Goal: Task Accomplishment & Management: Complete application form

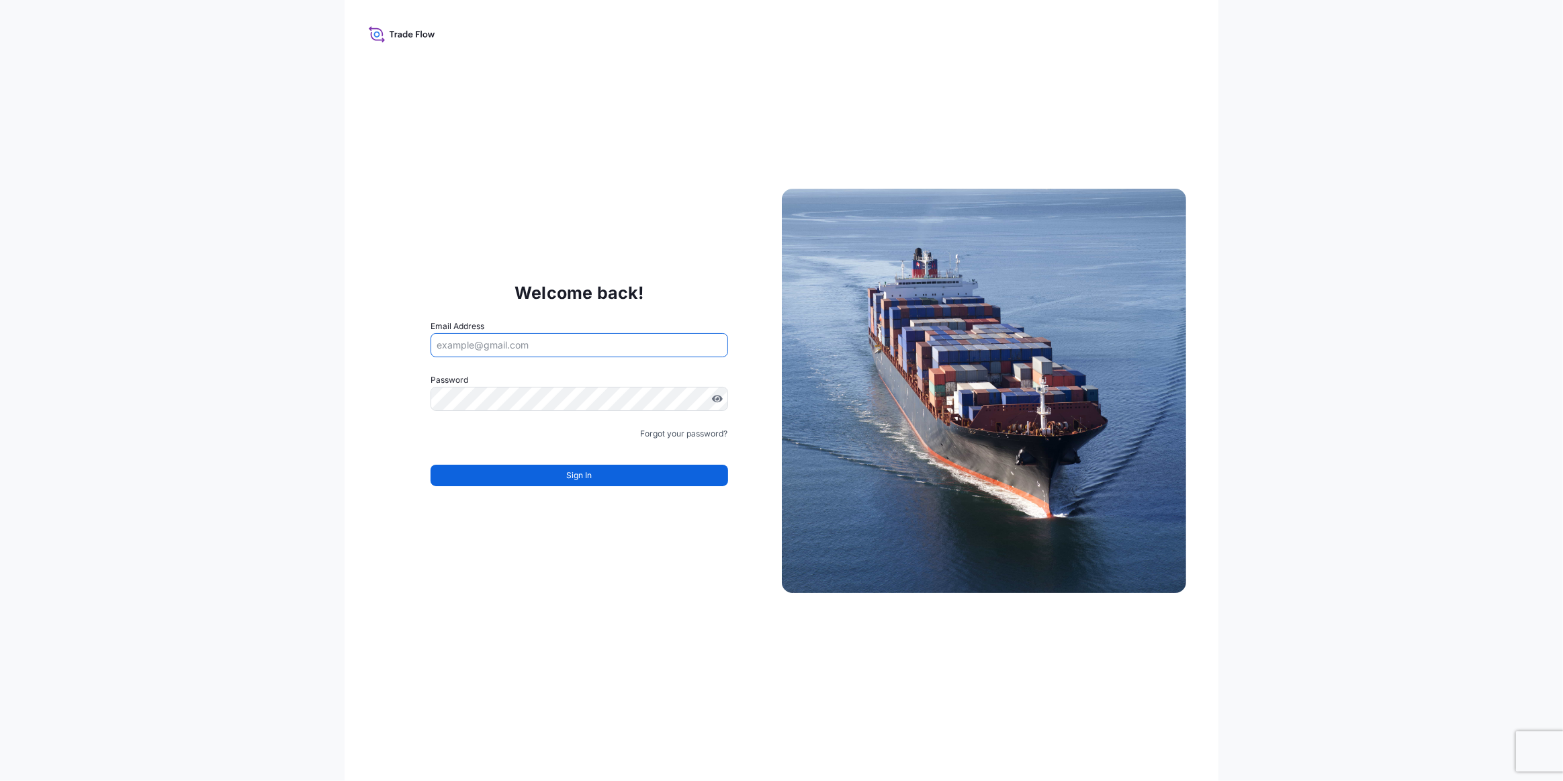
click at [529, 345] on input "Email Address" at bounding box center [579, 345] width 297 height 24
type input "[PERSON_NAME][EMAIL_ADDRESS][PERSON_NAME][DOMAIN_NAME]"
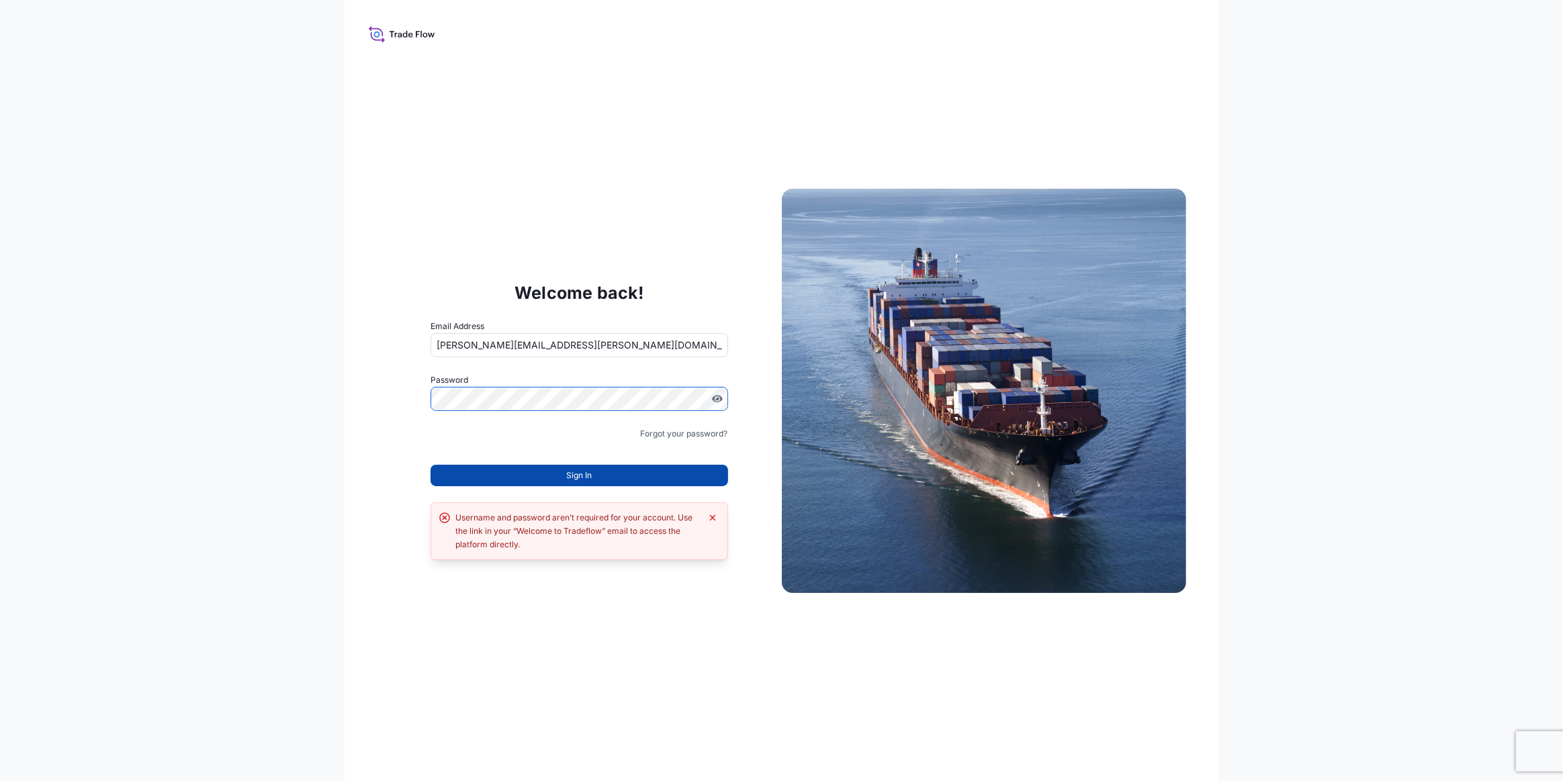
click at [617, 469] on button "Sign In" at bounding box center [579, 475] width 297 height 21
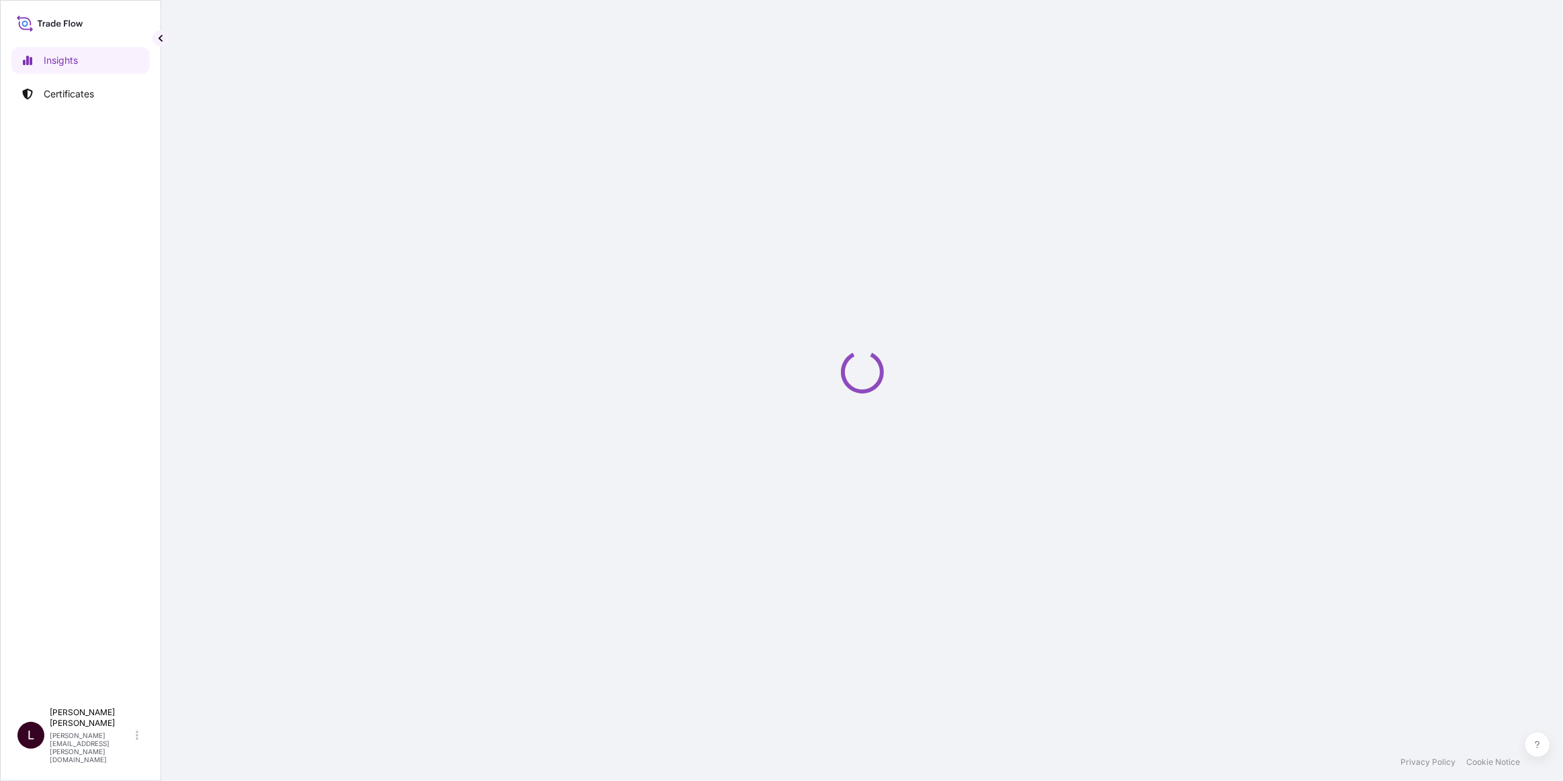
select select "2025"
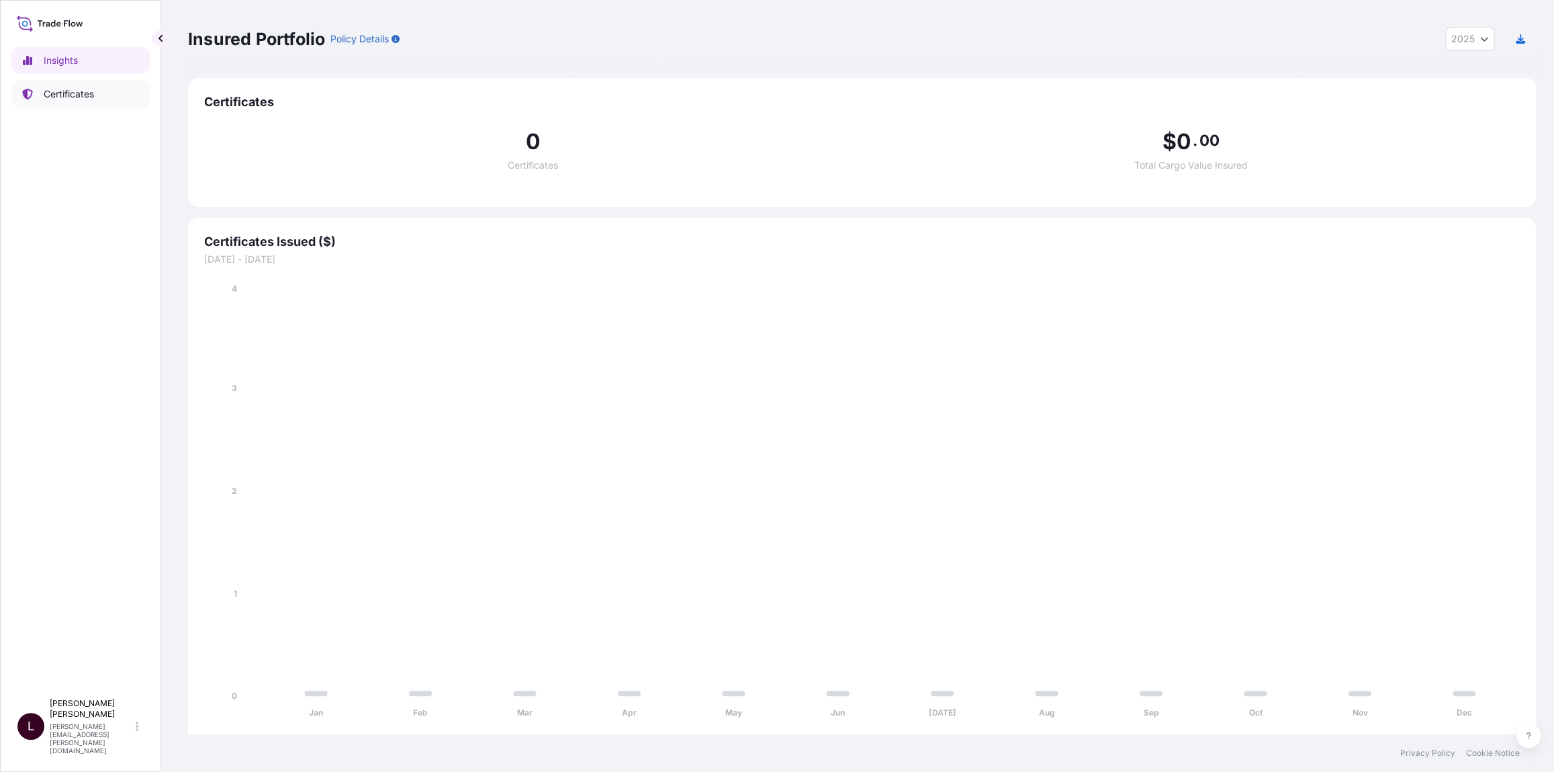
click at [89, 91] on p "Certificates" at bounding box center [69, 93] width 50 height 13
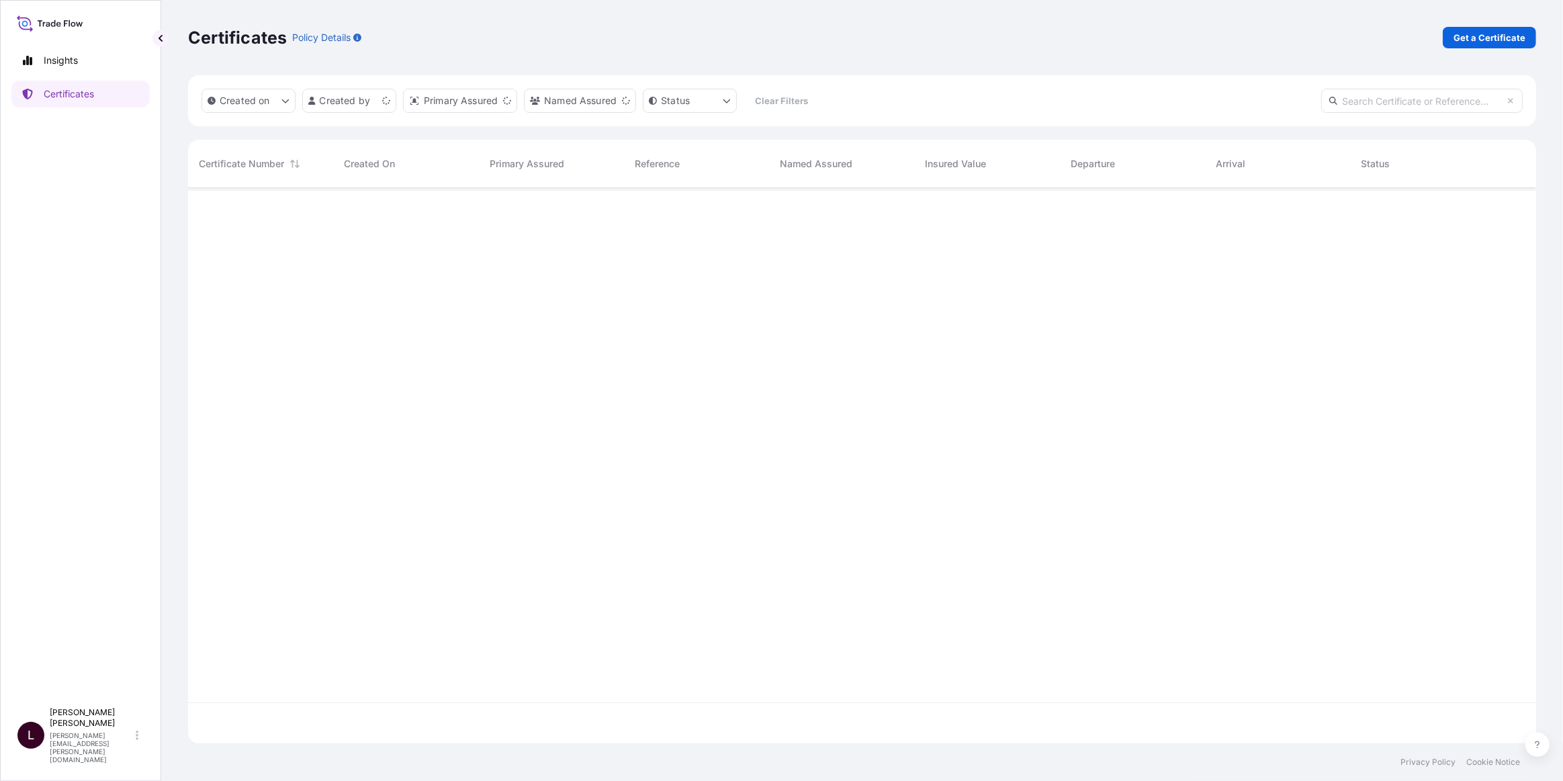
scroll to position [553, 1339]
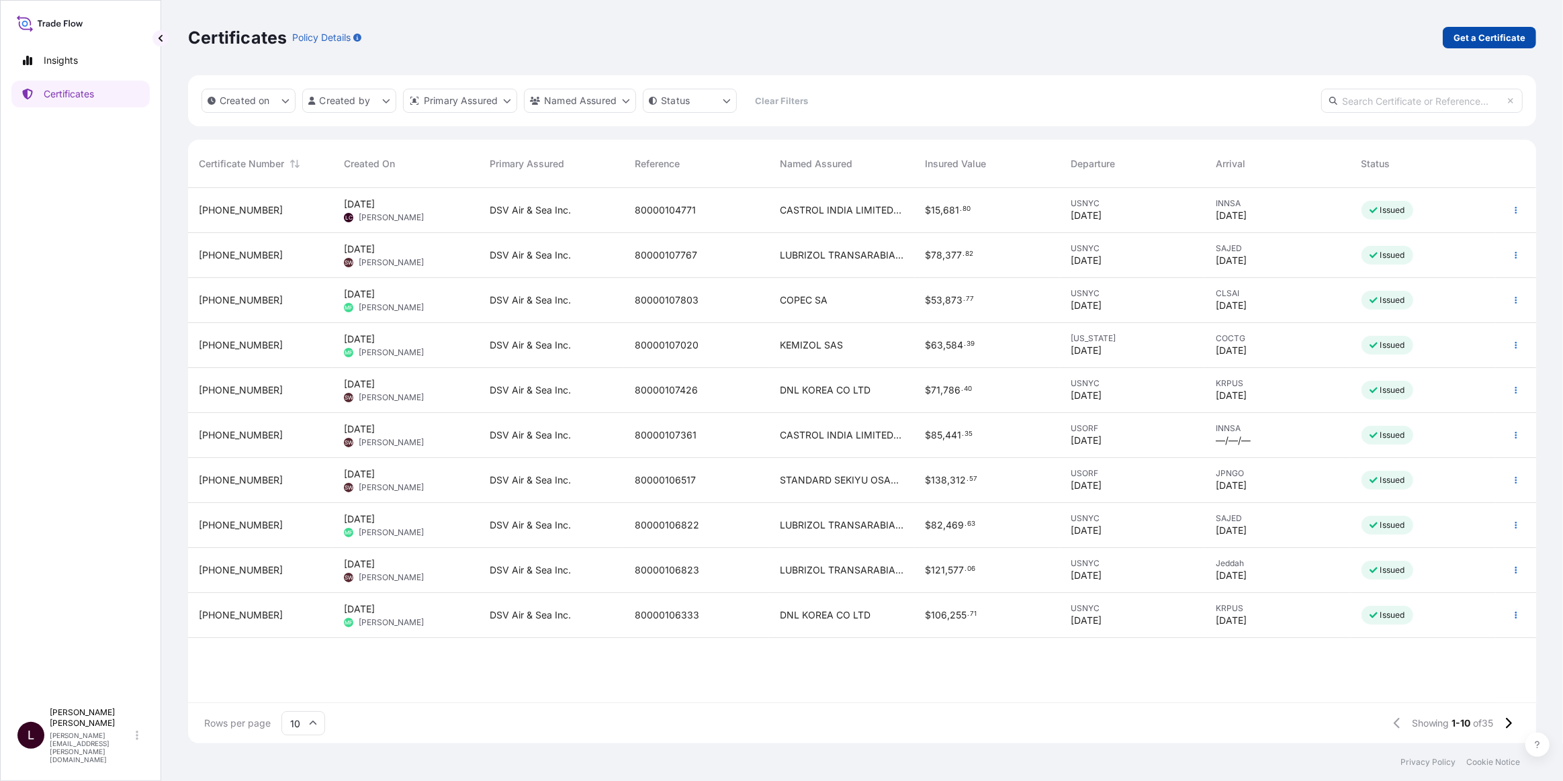
click at [1488, 37] on p "Get a Certificate" at bounding box center [1489, 37] width 72 height 13
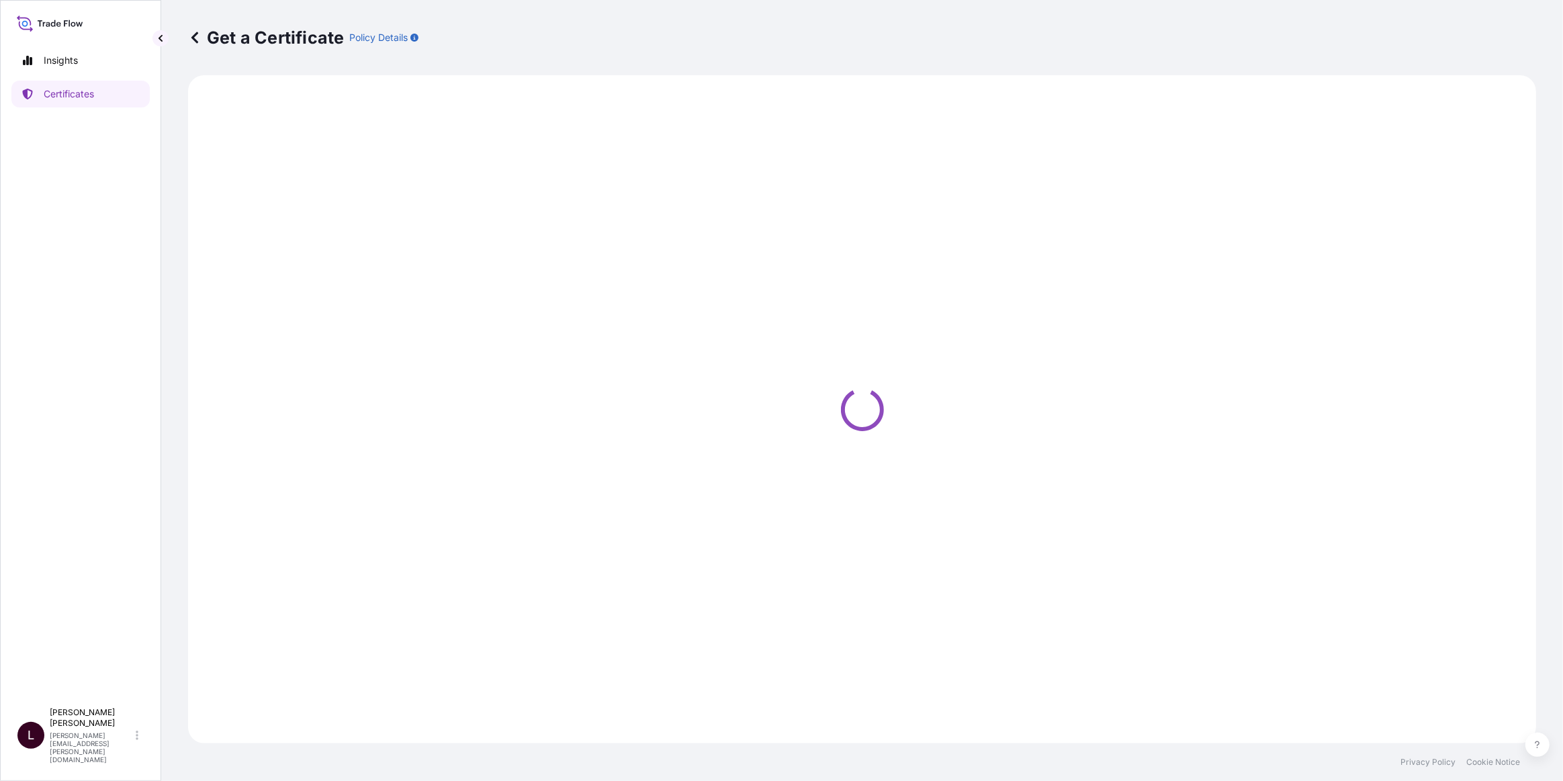
select select "Barge"
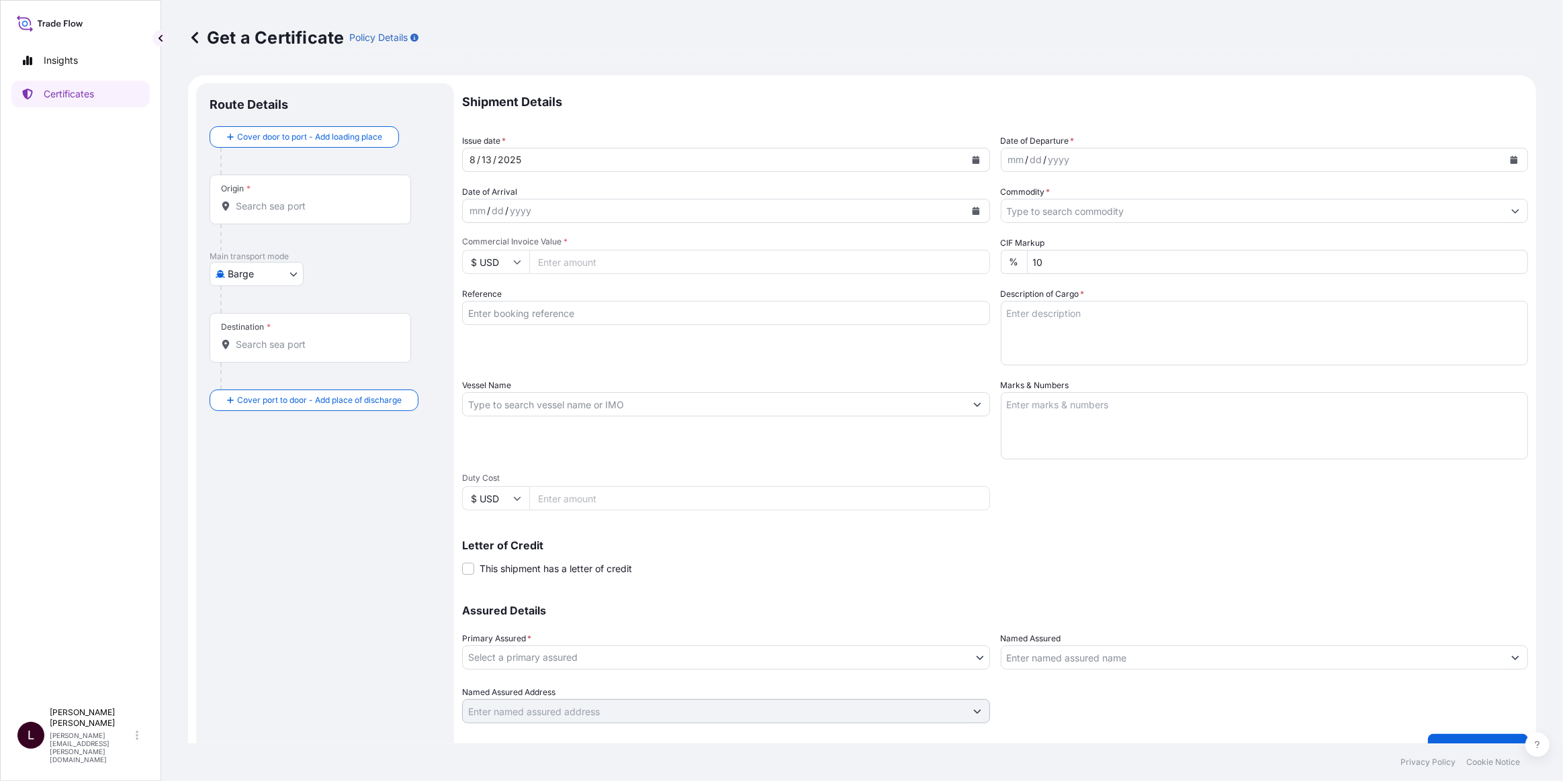
click at [1054, 161] on div "yyyy" at bounding box center [1059, 160] width 24 height 16
click at [1510, 160] on icon "Calendar" at bounding box center [1514, 160] width 8 height 8
click at [1016, 296] on div "10" at bounding box center [1019, 298] width 24 height 24
click at [543, 218] on div "mm / dd / yyyy" at bounding box center [714, 211] width 502 height 24
click at [972, 213] on icon "Calendar" at bounding box center [975, 211] width 7 height 8
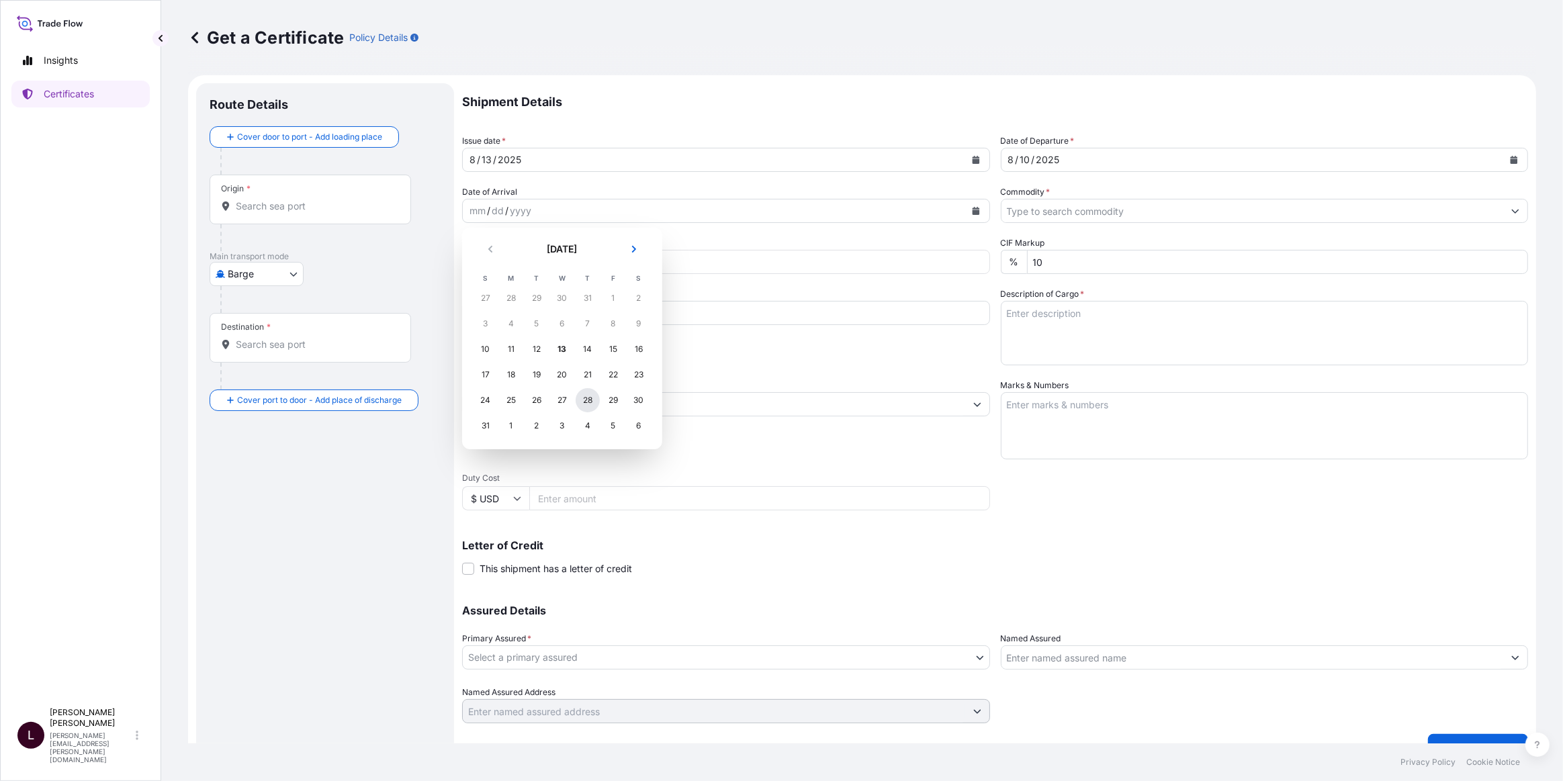
click at [592, 400] on div "28" at bounding box center [588, 400] width 24 height 24
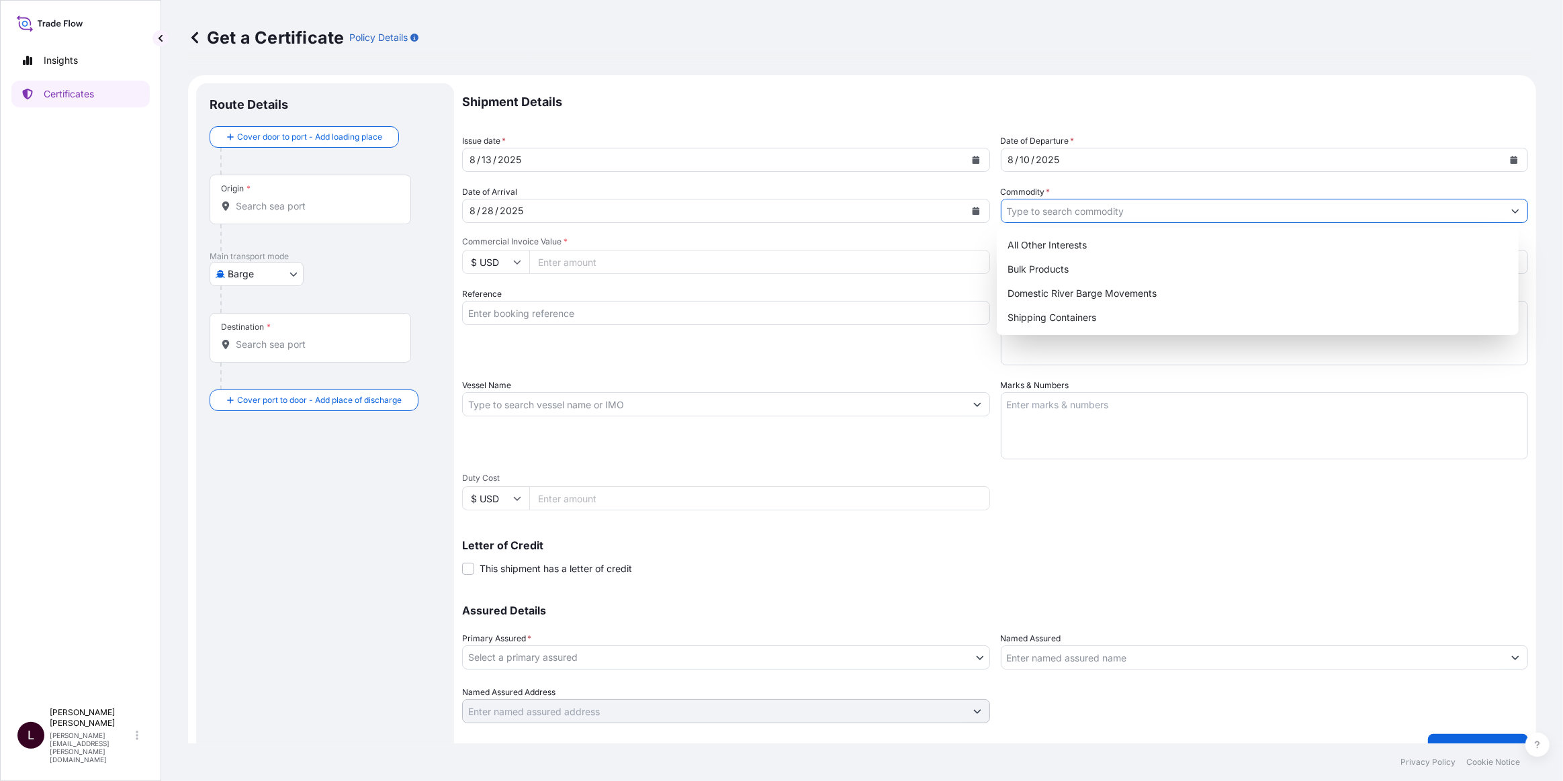
click at [1086, 208] on input "Commodity *" at bounding box center [1252, 211] width 502 height 24
click at [1062, 318] on div "Shipping Containers" at bounding box center [1257, 318] width 511 height 24
type input "Shipping Containers"
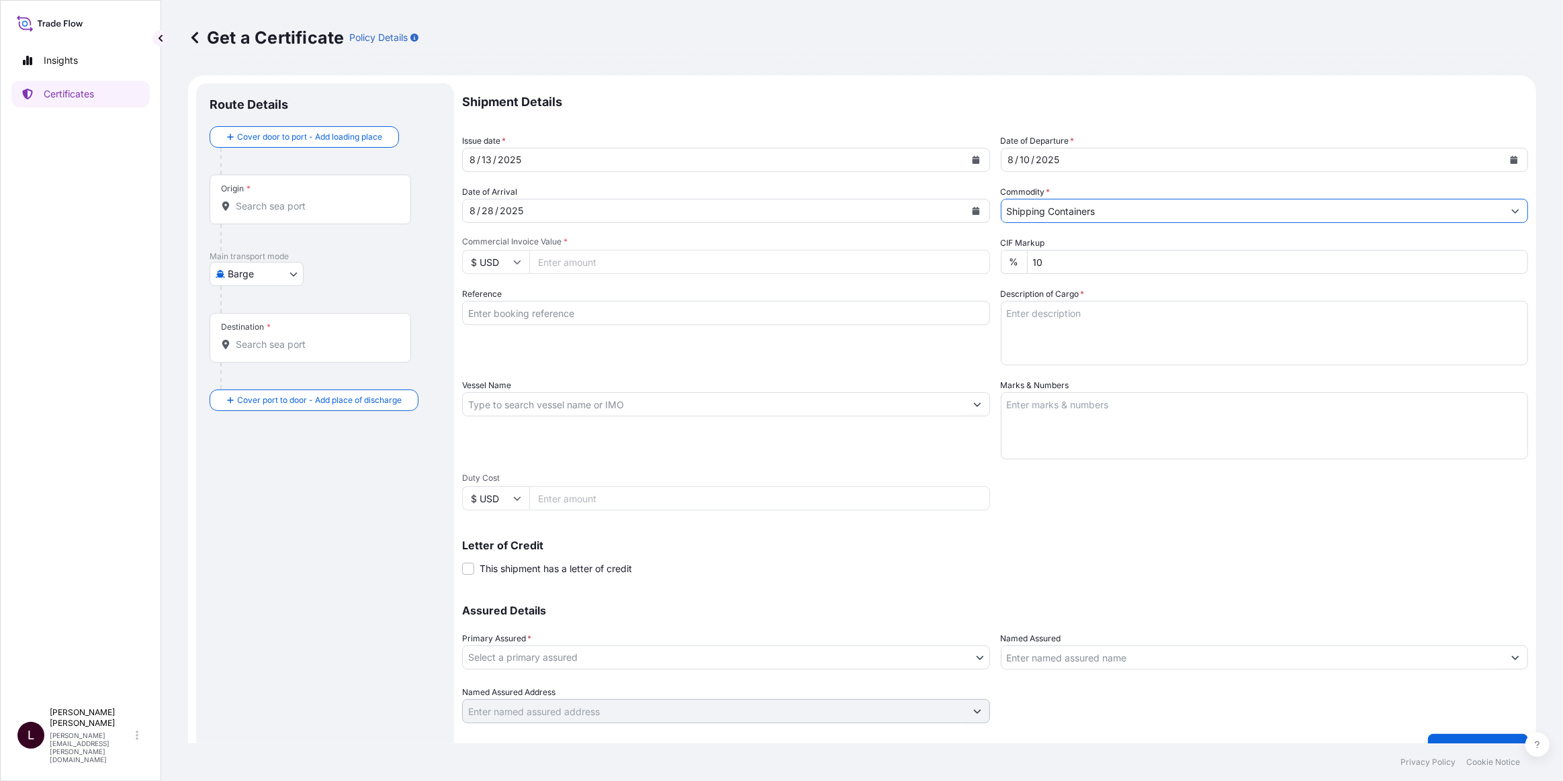
click at [581, 270] on input "Commercial Invoice Value *" at bounding box center [759, 262] width 461 height 24
click at [600, 263] on input "Commercial Invoice Value *" at bounding box center [759, 262] width 461 height 24
type input "55728.40"
click at [549, 308] on input "Reference" at bounding box center [726, 313] width 528 height 24
click at [589, 322] on input "Reference" at bounding box center [726, 313] width 528 height 24
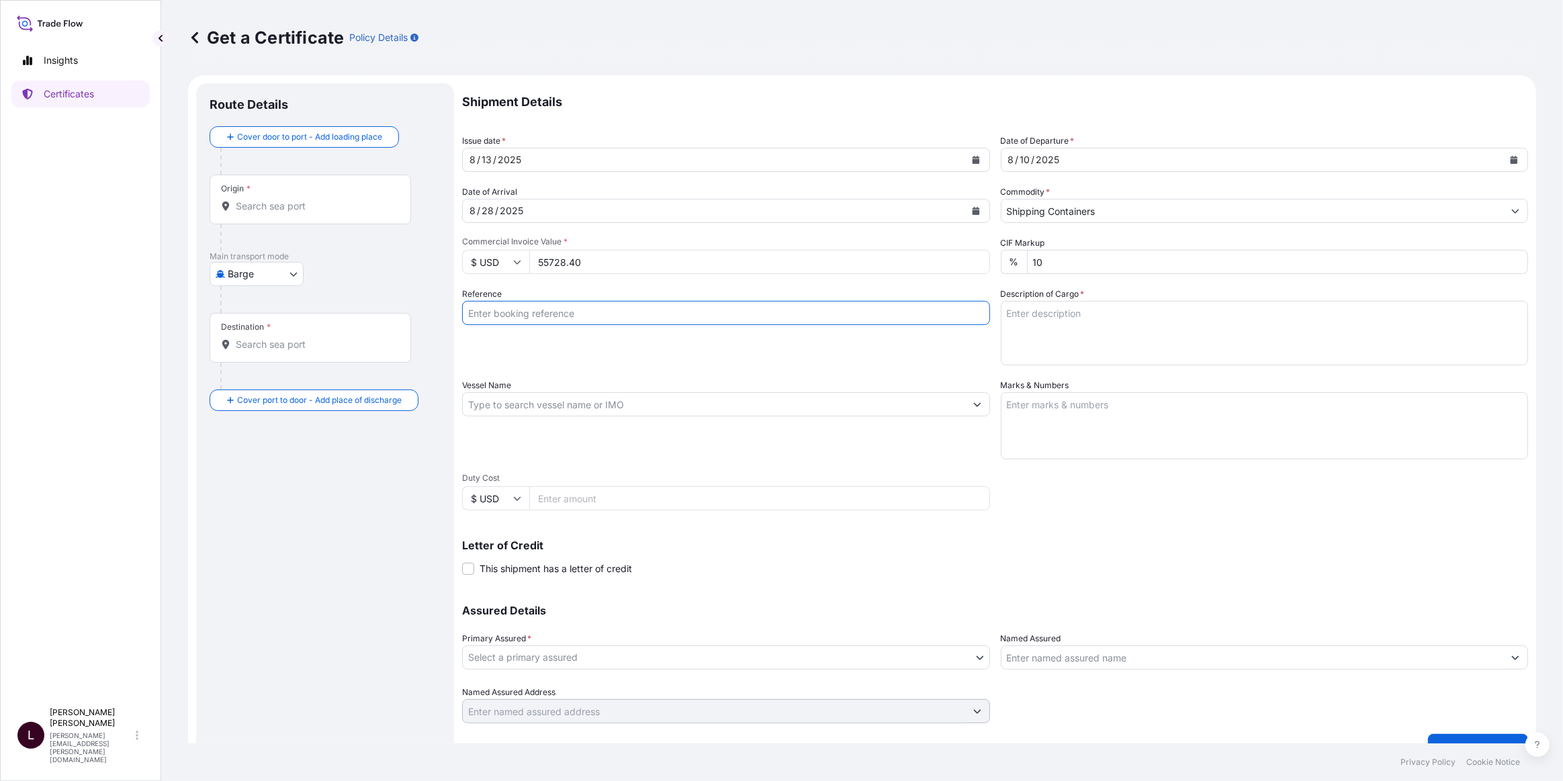
paste input "80000108130"
type input "80000108130"
click at [1085, 328] on textarea "Description of Cargo *" at bounding box center [1265, 333] width 528 height 64
click at [1054, 310] on textarea "Description of Cargo *" at bounding box center [1265, 333] width 528 height 64
click at [1056, 429] on textarea "Marks & Numbers" at bounding box center [1265, 425] width 528 height 67
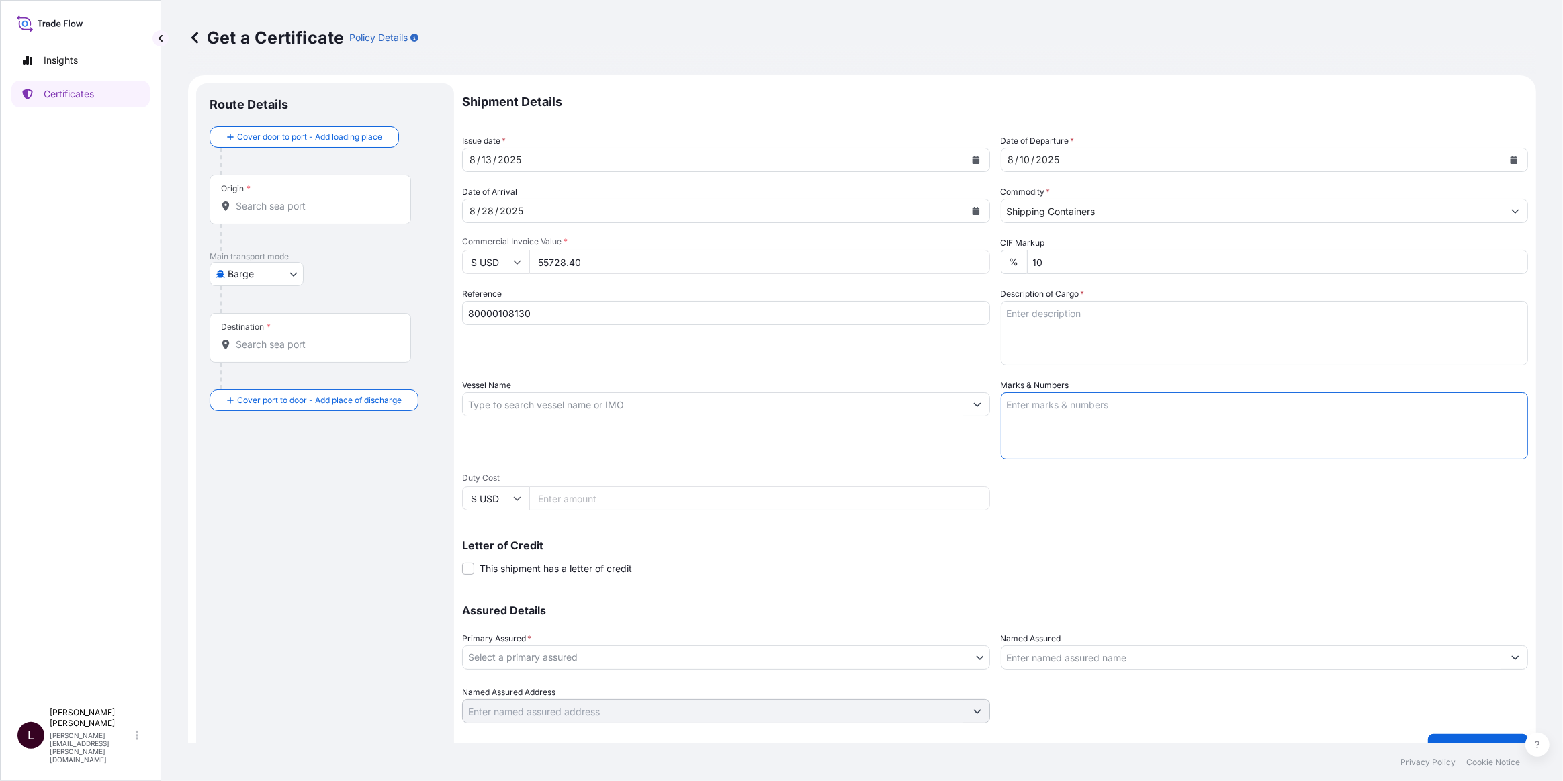
paste textarea "80000108130 / CL-011/25 / 20674502"
click at [1096, 418] on textarea "80000108130 / CL-011/25 / 20674502" at bounding box center [1265, 425] width 528 height 67
paste textarea "RUT: 77.993.088-2"
click at [1175, 406] on textarea "80000108130 / CL-011/25 / 20674502 RUT: 77.993.088-2" at bounding box center [1265, 425] width 528 height 67
type textarea "80000108130 / CL-011/25 / 20674502 RUT: 77.993.088-2"
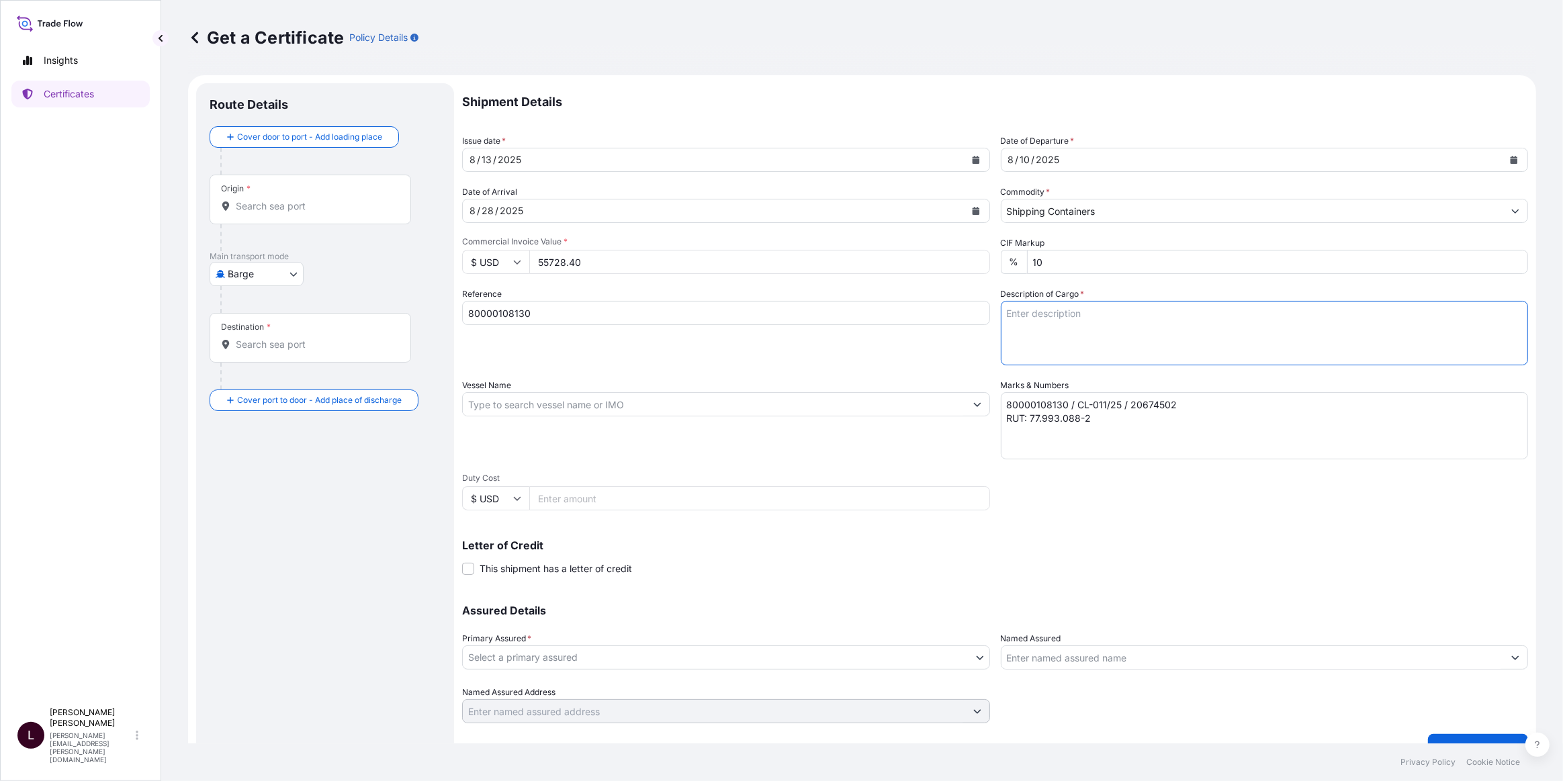
drag, startPoint x: 1071, startPoint y: 330, endPoint x: 1041, endPoint y: 346, distance: 33.7
click at [1070, 331] on textarea "Description of Cargo *" at bounding box center [1265, 333] width 528 height 64
click at [1114, 308] on textarea "Description of Cargo *" at bounding box center [1265, 333] width 528 height 64
paste textarea "LUBRICATING OIL ADDITIVES 40 DRUMS ON 10 PALLETS CARGO GW: 7,827 KGS. PALLET GW…"
drag, startPoint x: 1145, startPoint y: 310, endPoint x: 1151, endPoint y: 328, distance: 18.9
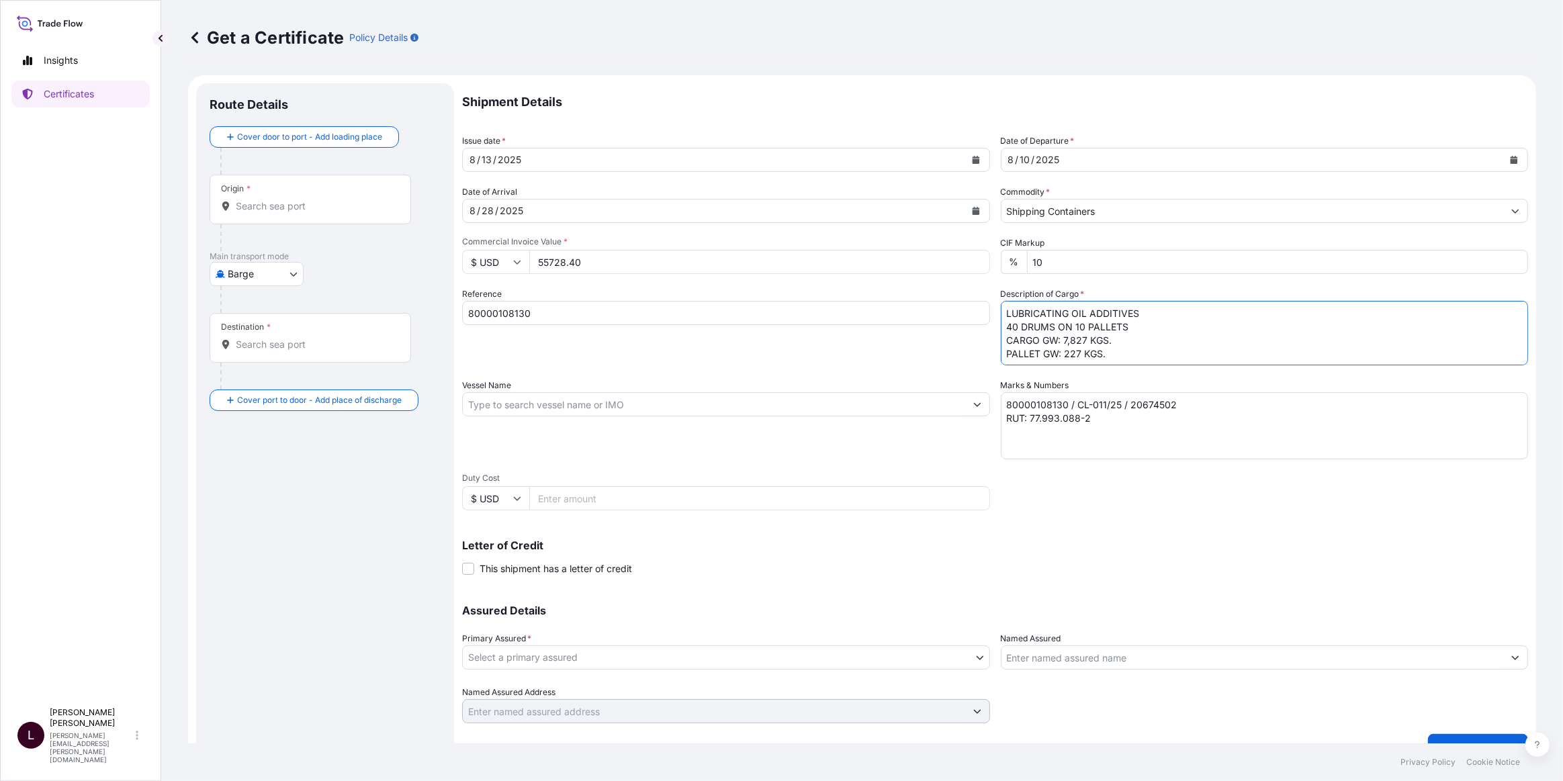
click at [1145, 311] on textarea "LUBRICATING OIL ADDITIVES 40 DRUMS ON 10 PALLETS CARGO GW: 7,827 KGS. PALLET GW…" at bounding box center [1265, 333] width 528 height 64
click at [1115, 341] on textarea "LUBRICATING OIL ADDITIVES 40 DRUMS ON 10 PALLETS CARGO GW: 7,827 KGS. PALLET GW…" at bounding box center [1265, 333] width 528 height 64
click at [1112, 356] on textarea "LUBRICATING OIL ADDITIVES 40 DRUMS ON 10 PALLETS CARGO GW: 7,827 KGS. PALLET GW…" at bounding box center [1265, 333] width 528 height 64
drag, startPoint x: 1140, startPoint y: 312, endPoint x: 973, endPoint y: 308, distance: 167.3
click at [973, 308] on div "Shipment Details Issue date * 8 / 13 / 2025 Date of Departure * 8 / 10 / 2025 D…" at bounding box center [995, 403] width 1066 height 640
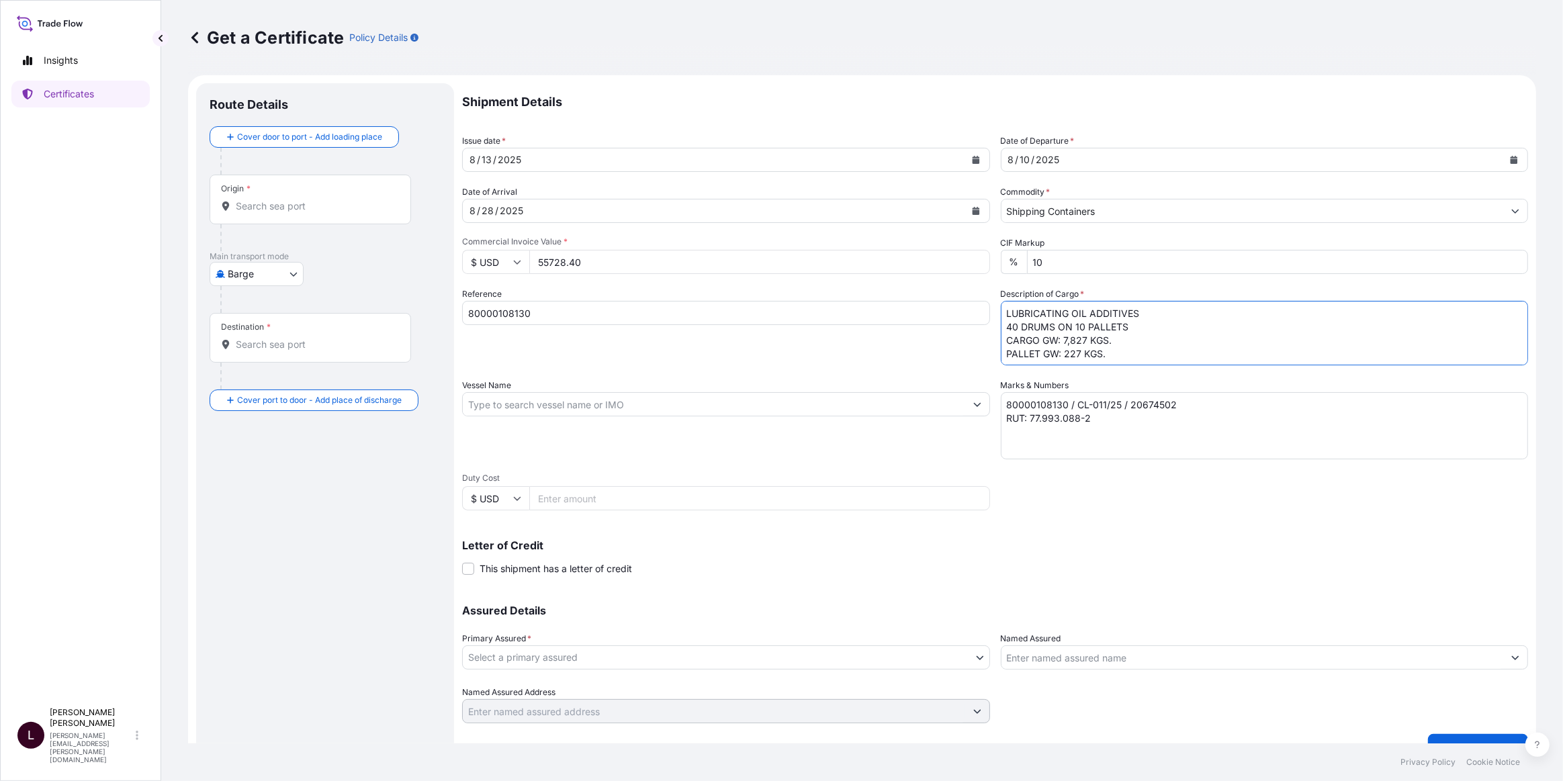
paste textarea "BAR 618"
click at [1058, 312] on textarea "BAR 618 / 40 DRUMS ON 10 PALLETS CARGO GW: 7,827 KGS. PALLET GW: 227 KGS." at bounding box center [1265, 333] width 528 height 64
paste textarea "BAR 178"
type textarea "BAR 618 / BAR 178 40 DRUMS ON 10 PALLETS CARGO GW: 7,827 KGS. PALLET GW: 227 KG…"
click at [1116, 423] on textarea "80000108130 / CL-011/25 / 20674502 RUT: 77.993.088-2" at bounding box center [1265, 425] width 528 height 67
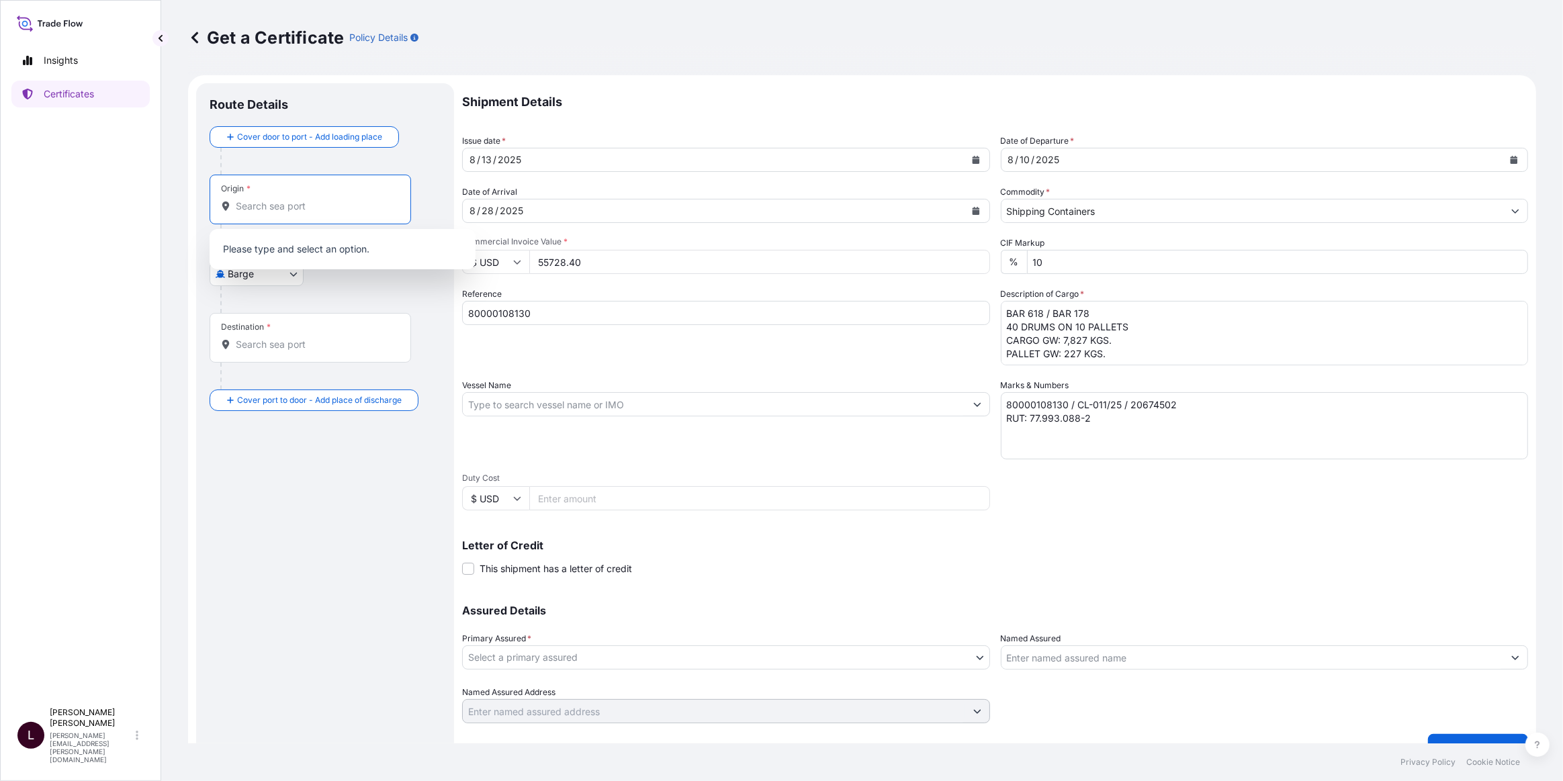
click at [272, 207] on input "Origin *" at bounding box center [315, 205] width 159 height 13
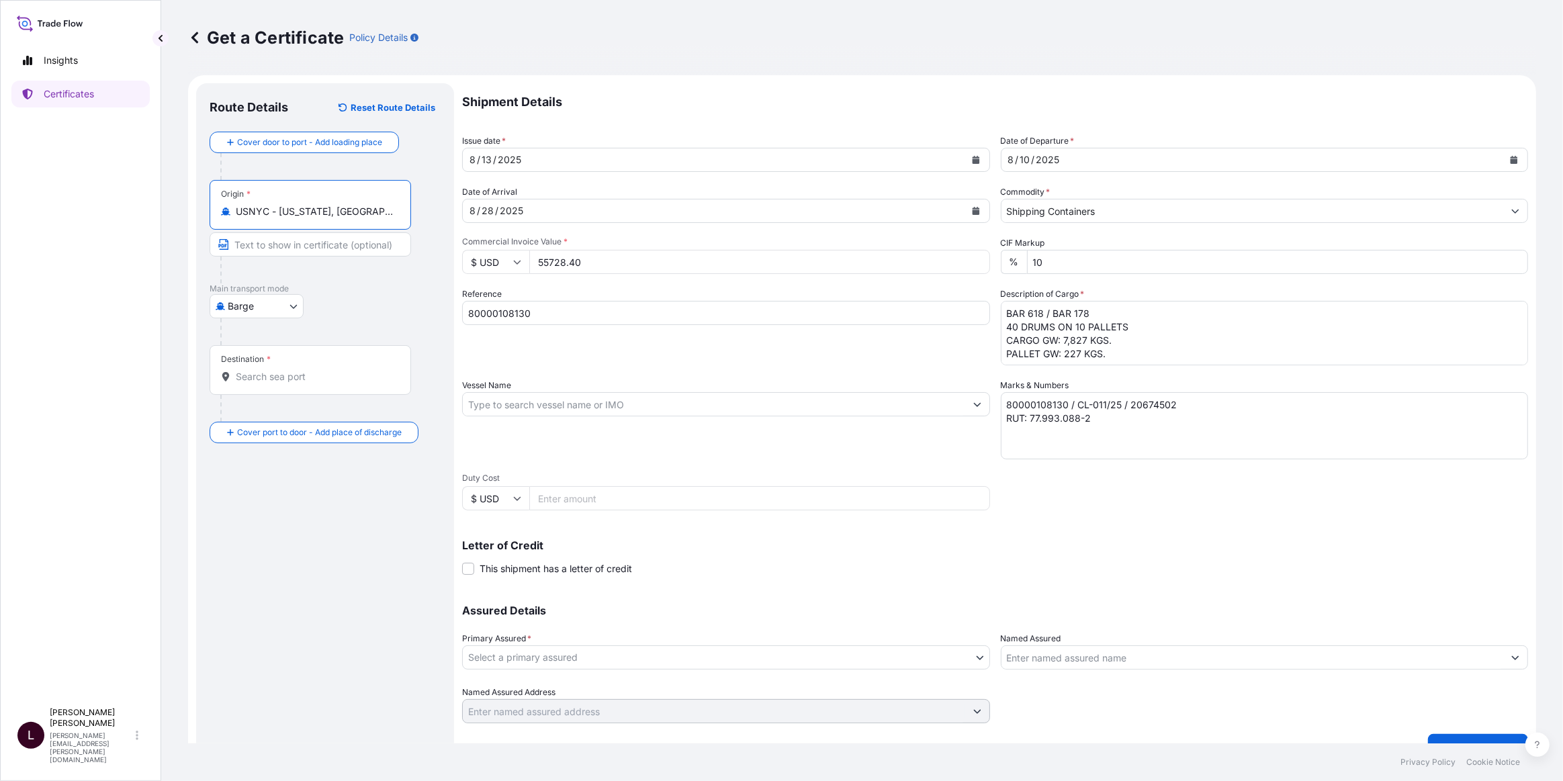
type input "USNYC - New York, United States"
click at [294, 306] on body "2 options available. 0 options available. 5 options available. Insights Certifi…" at bounding box center [781, 390] width 1563 height 781
click at [269, 418] on span "Ocean Vessel" at bounding box center [265, 412] width 60 height 13
select select "Ocean Vessel"
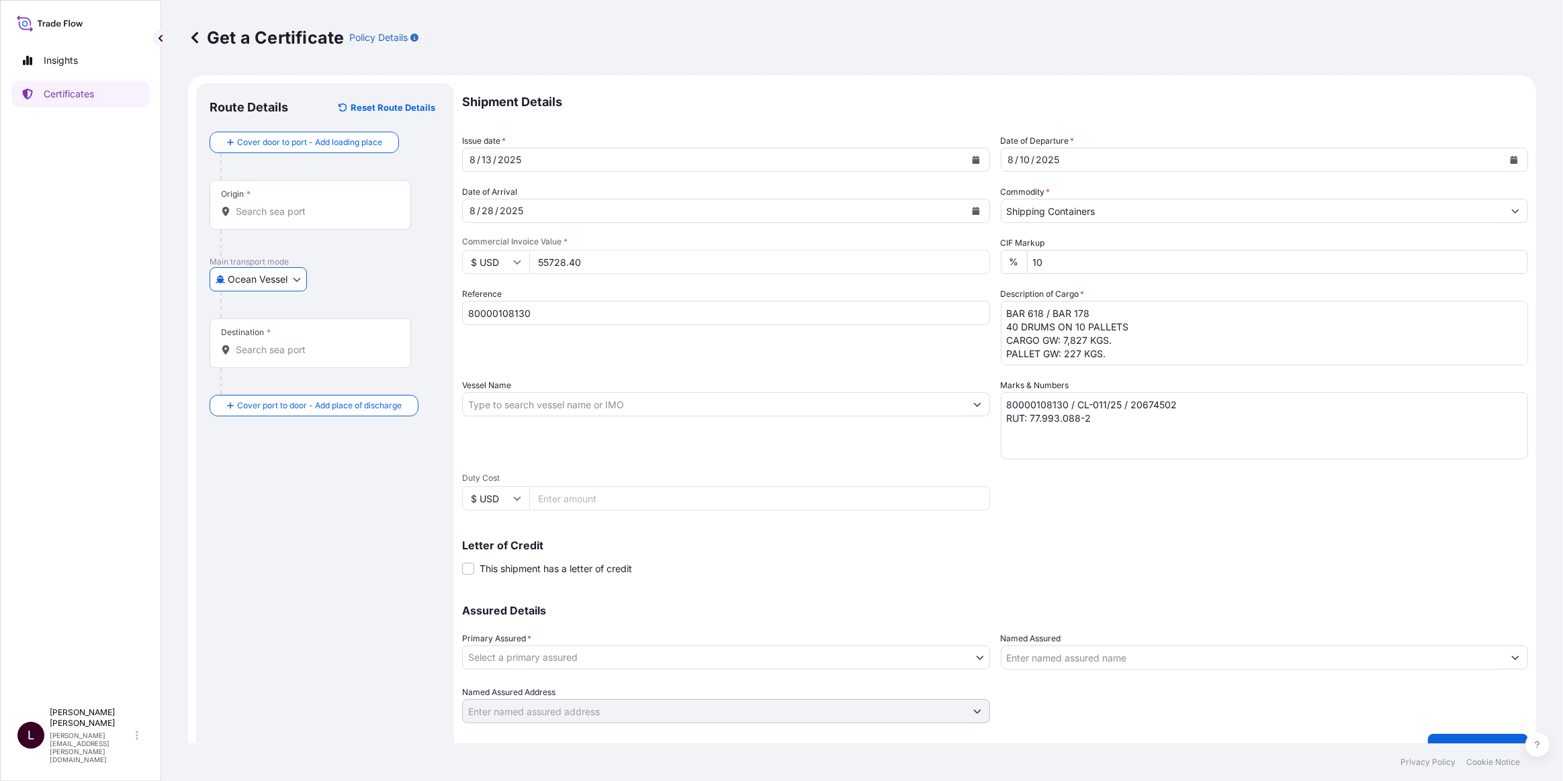
click at [282, 356] on div "Destination *" at bounding box center [310, 343] width 201 height 50
click at [282, 356] on input "Destination *" at bounding box center [315, 349] width 159 height 13
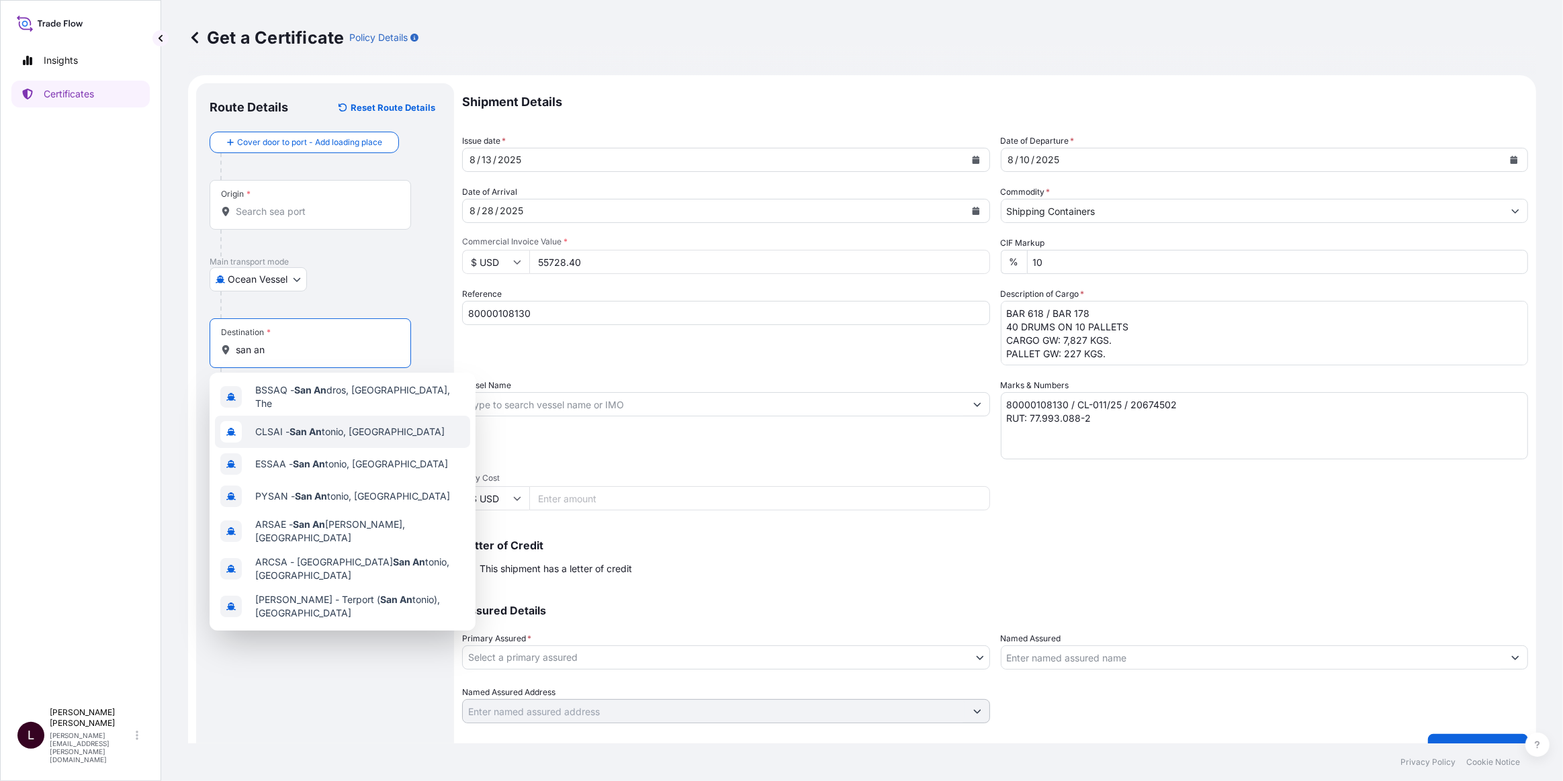
click at [330, 428] on span "CLSAI - San An tonio, Chile" at bounding box center [349, 431] width 189 height 13
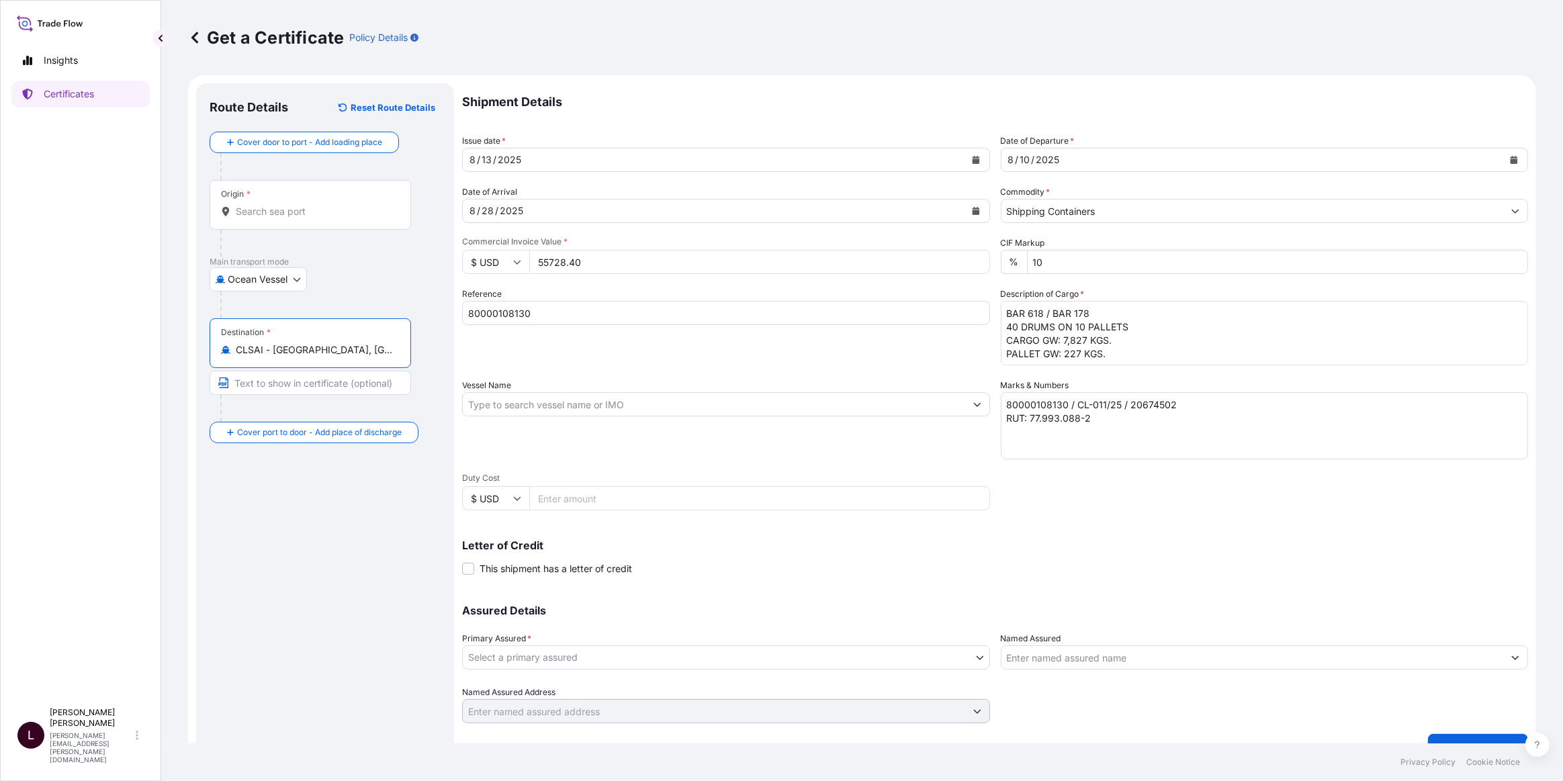
type input "CLSAI - San Antonio, Chile"
click at [571, 405] on input "Vessel Name" at bounding box center [714, 404] width 502 height 24
click at [615, 392] on input "Vessel Name" at bounding box center [714, 404] width 502 height 24
paste input "CAPE HELLAS"
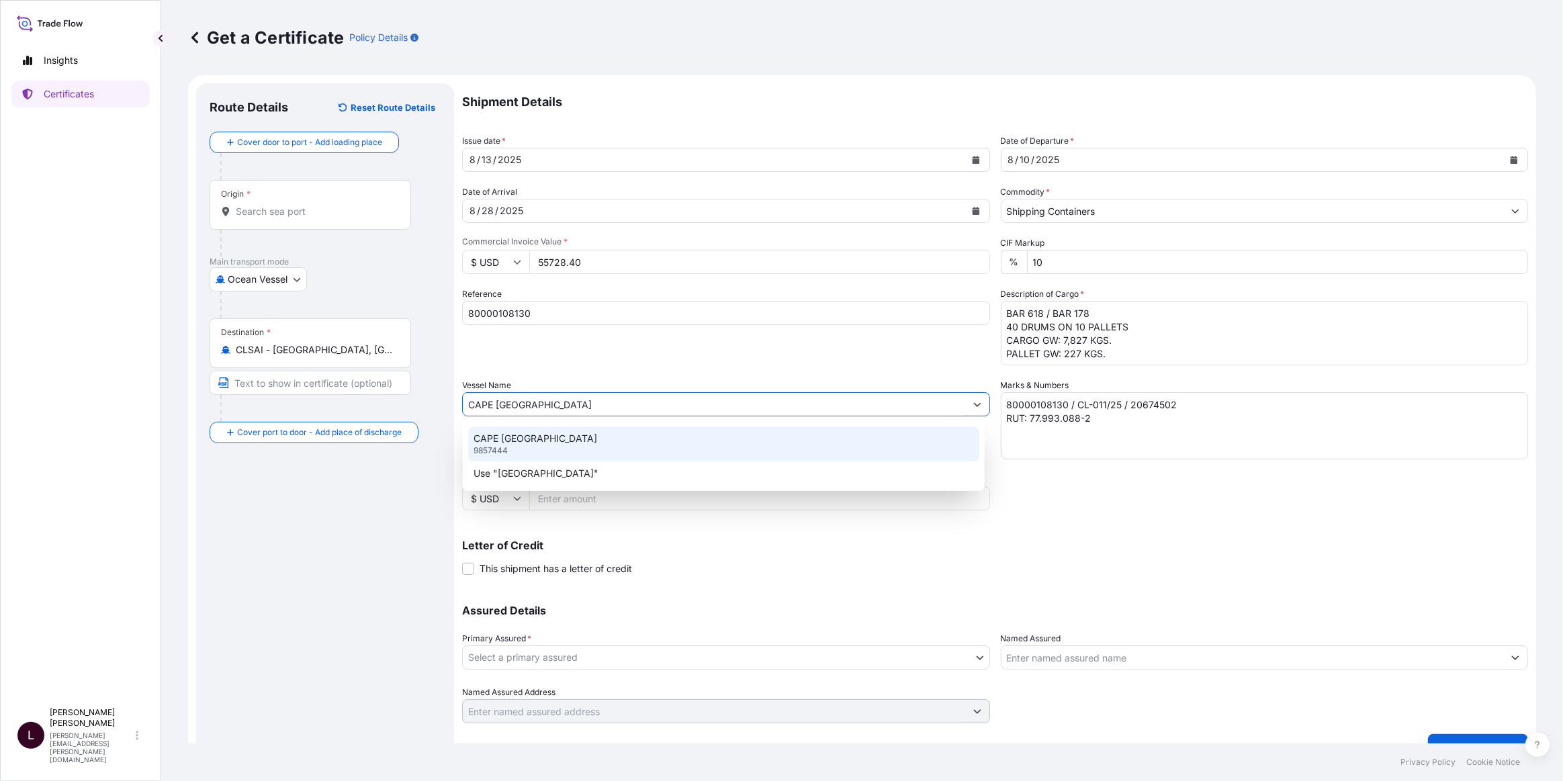
click at [570, 446] on div "CAPE HELLAS 9857444" at bounding box center [723, 443] width 511 height 35
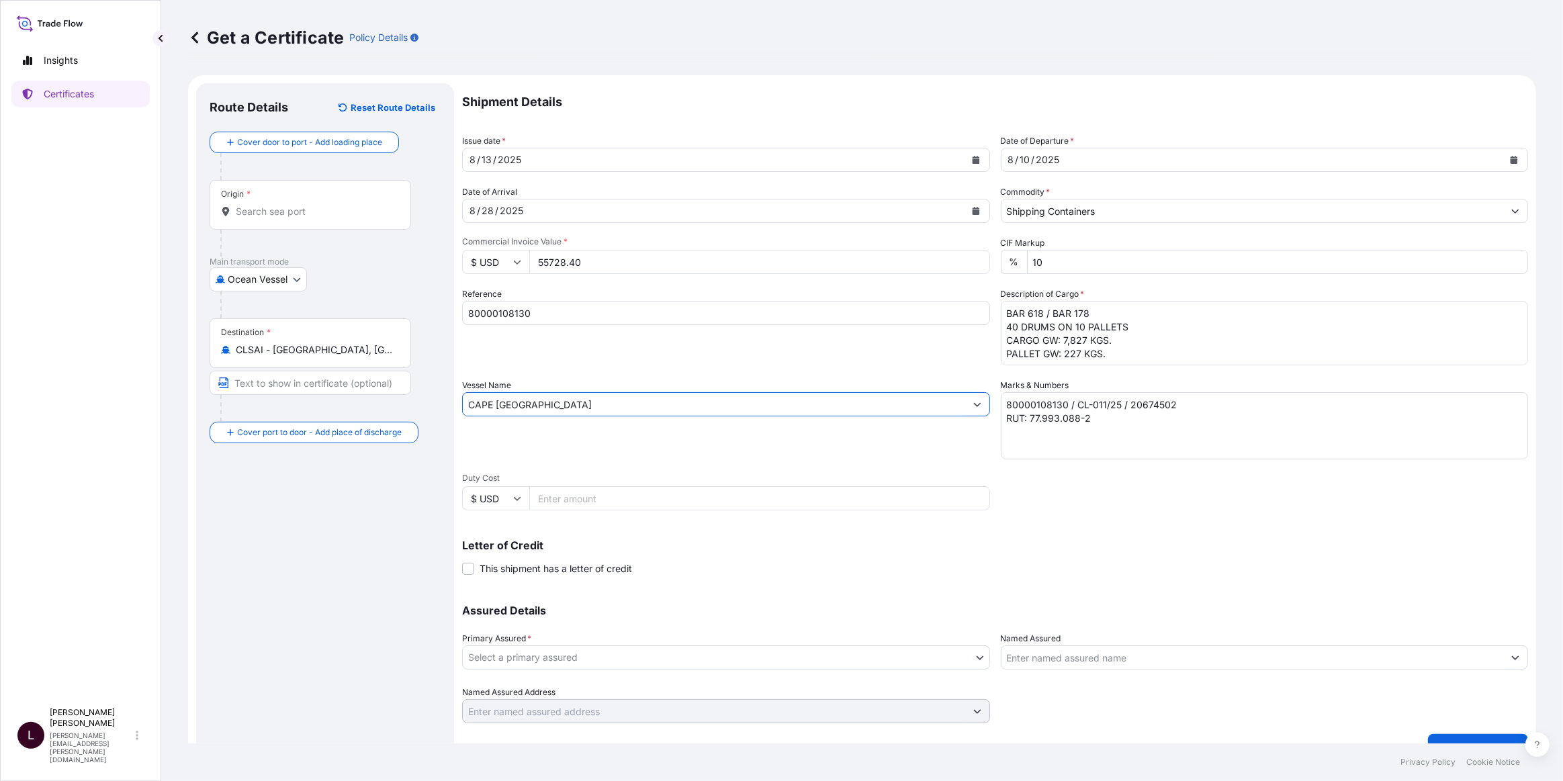
type input "CAPE HELLAS"
click at [608, 345] on div "Reference 80000108130" at bounding box center [726, 326] width 528 height 78
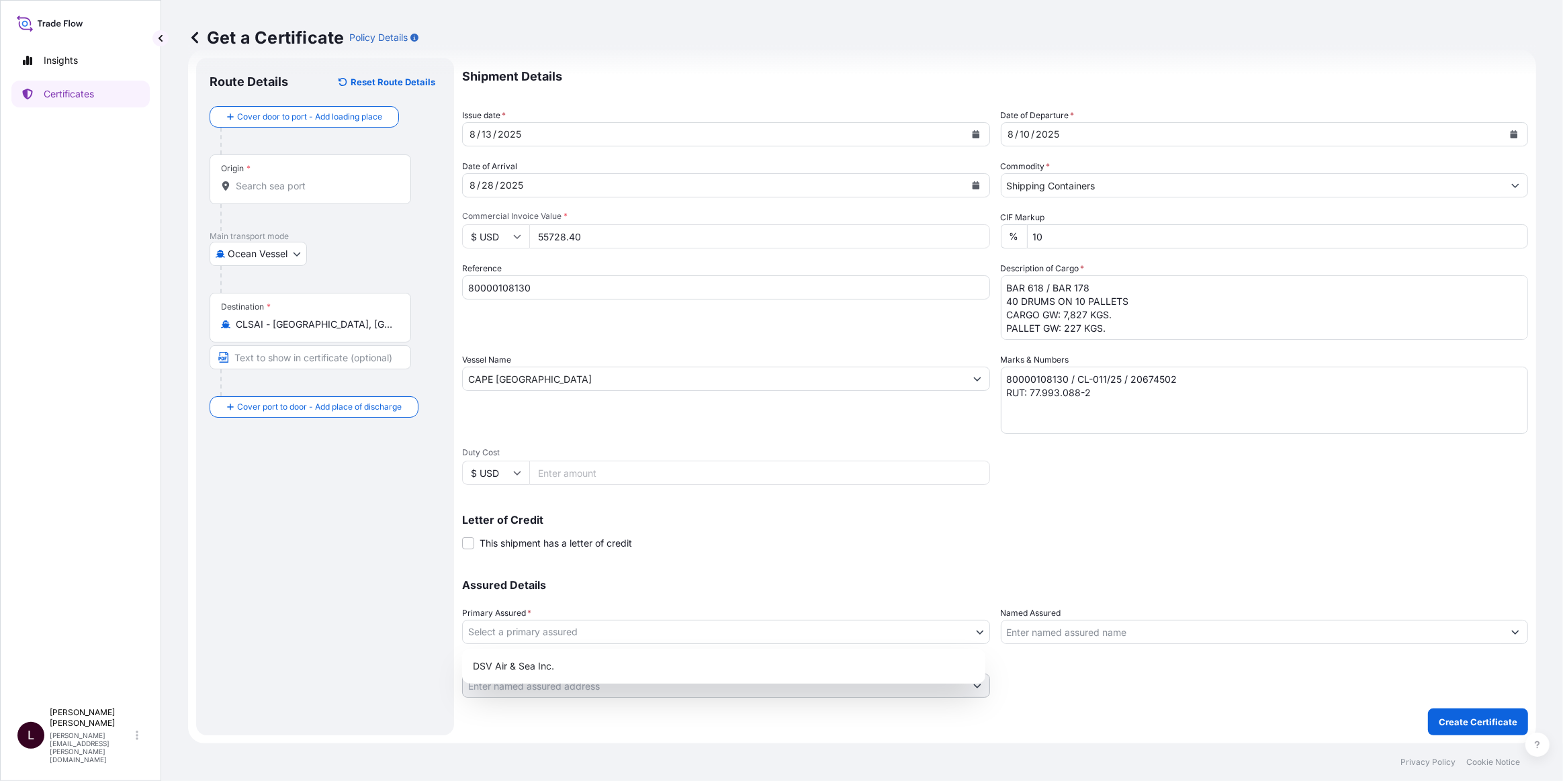
click at [574, 637] on body "2 options available. Insights Certificates L Larry Cosby larry.cosby@dsv.com Ge…" at bounding box center [781, 390] width 1563 height 781
click at [546, 661] on div "DSV Air & Sea Inc." at bounding box center [723, 666] width 512 height 24
select select "31677"
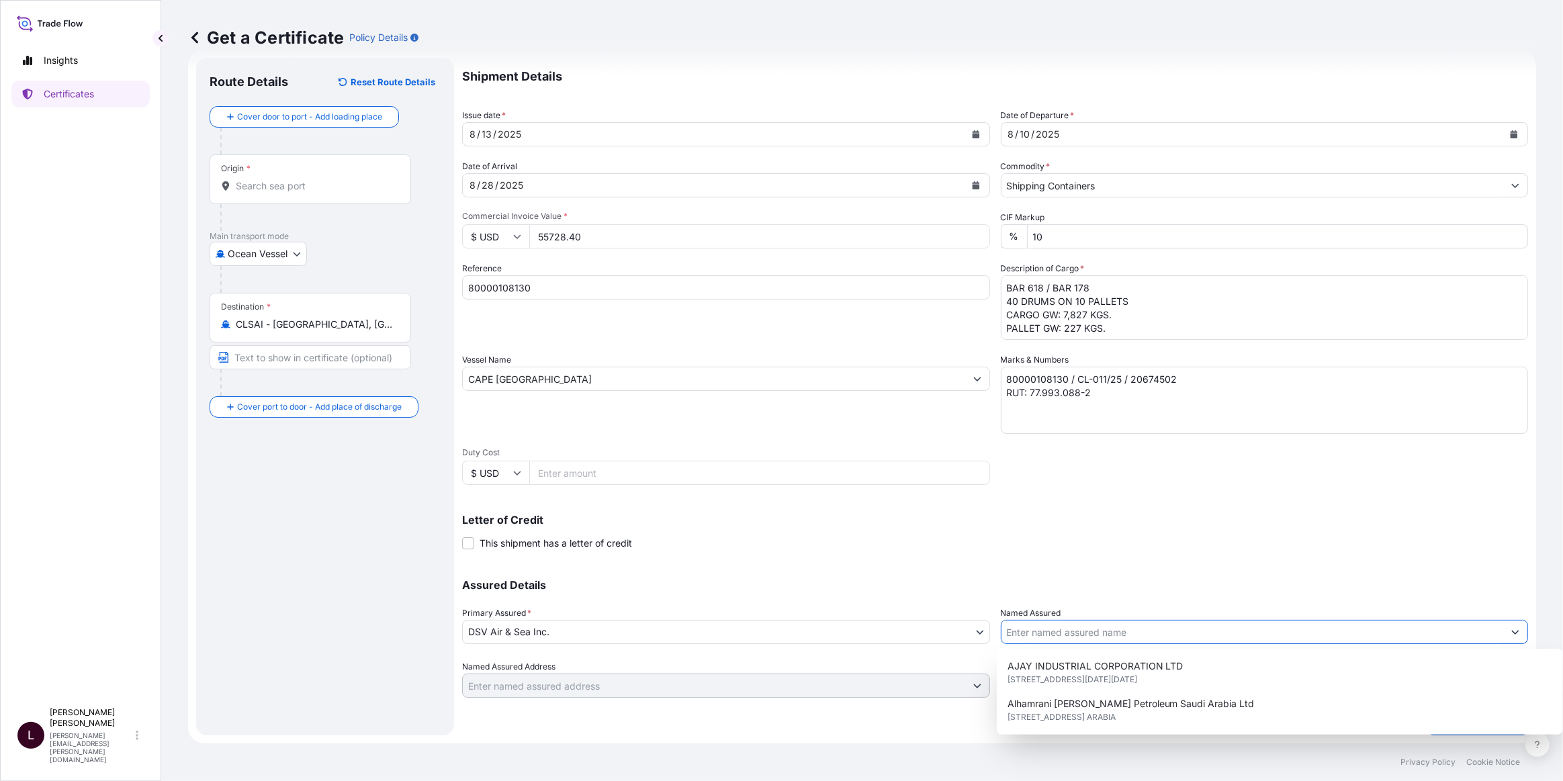
click at [1173, 633] on input "Named Assured" at bounding box center [1252, 632] width 502 height 24
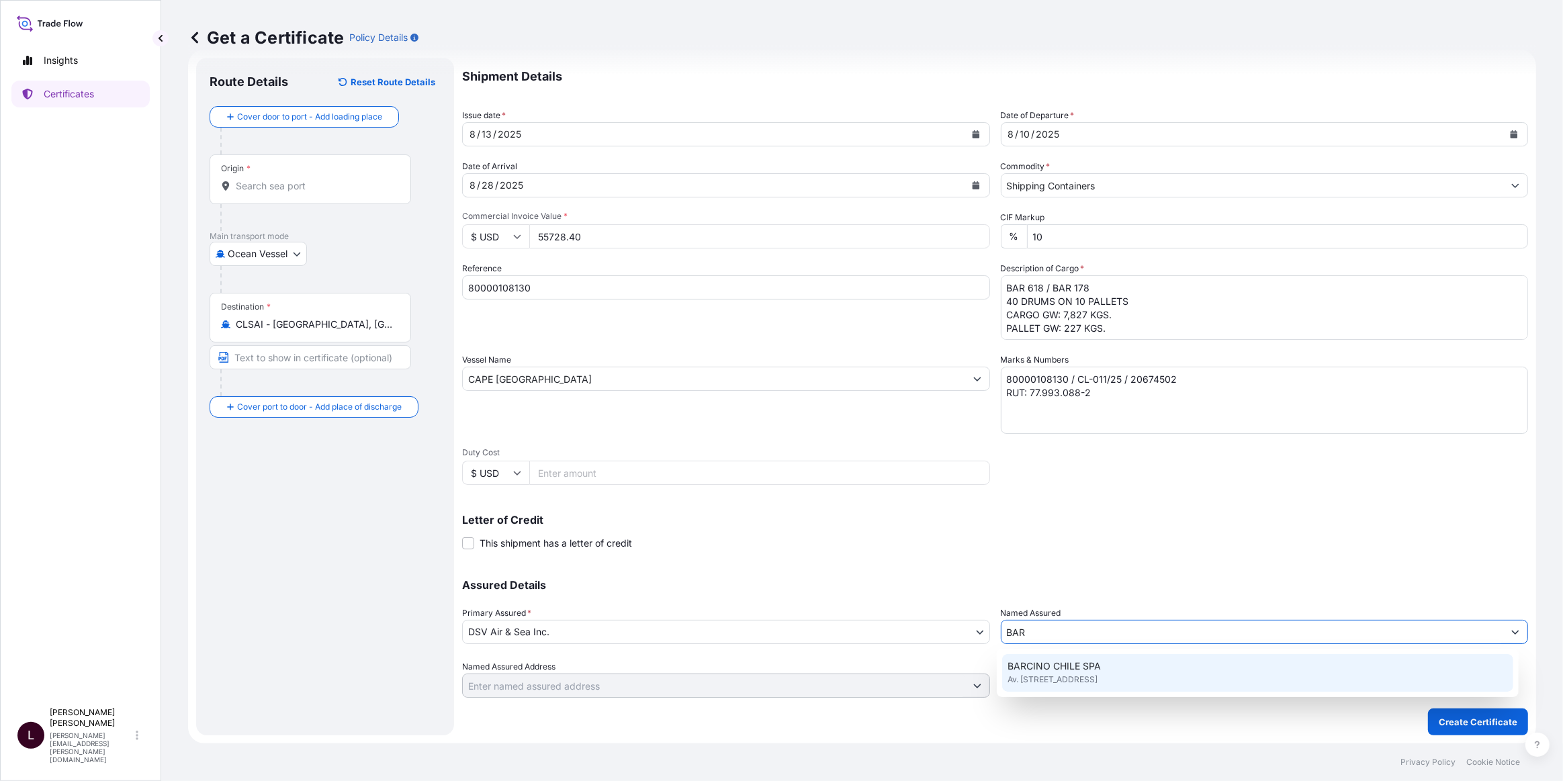
click at [1097, 681] on span "Av. Nueva Providencia 2134, of 1001, Providencia, Chile" at bounding box center [1052, 679] width 90 height 13
type input "BARCINO CHILE SPA"
type input "Av. Nueva Providencia 2134, of 1001, Providencia, Región Metropolitana, Chile"
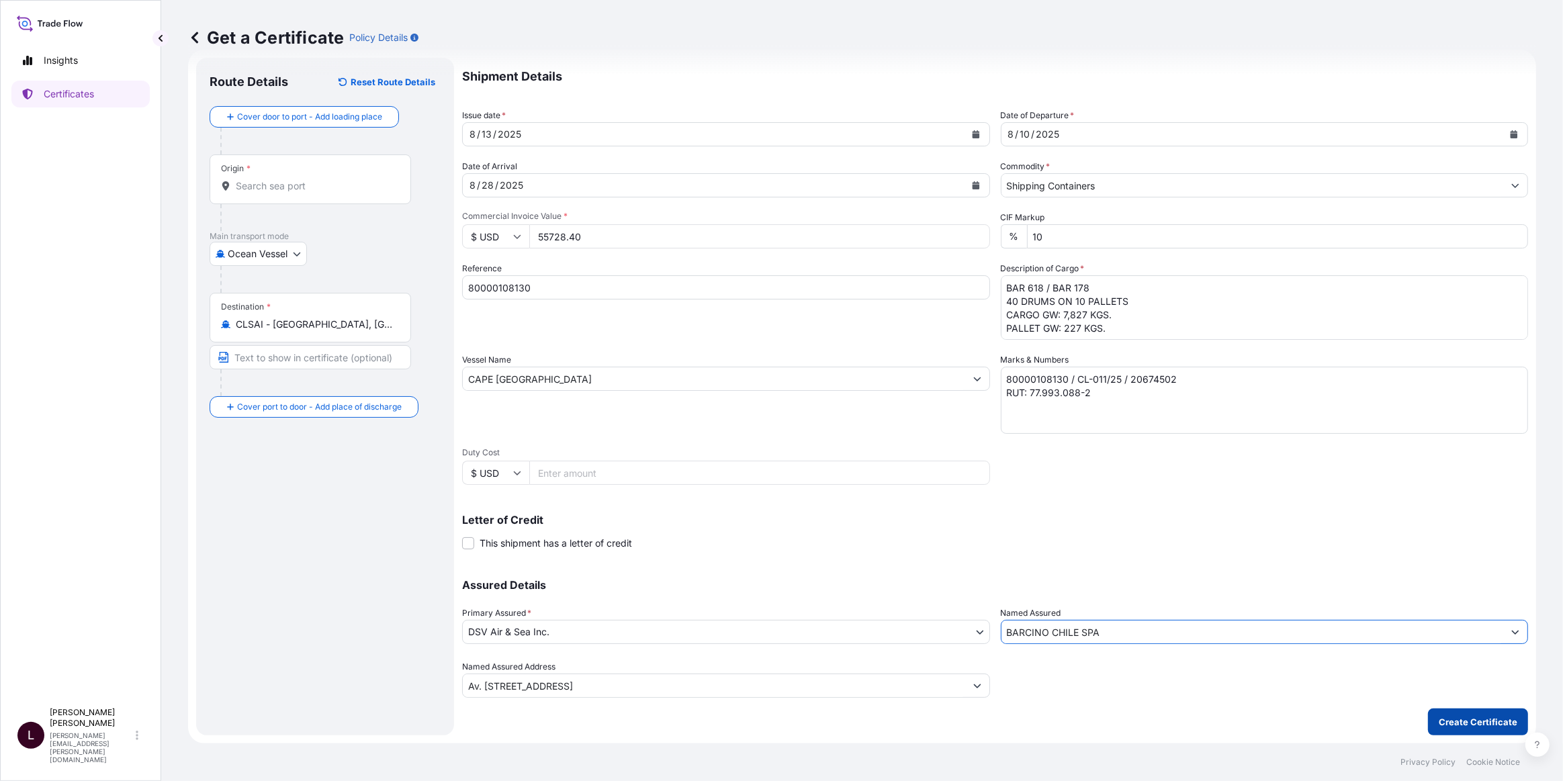
type input "BARCINO CHILE SPA"
click at [1480, 732] on button "Create Certificate" at bounding box center [1478, 722] width 100 height 27
click at [278, 187] on input "Origin * Please select an origin" at bounding box center [315, 185] width 159 height 13
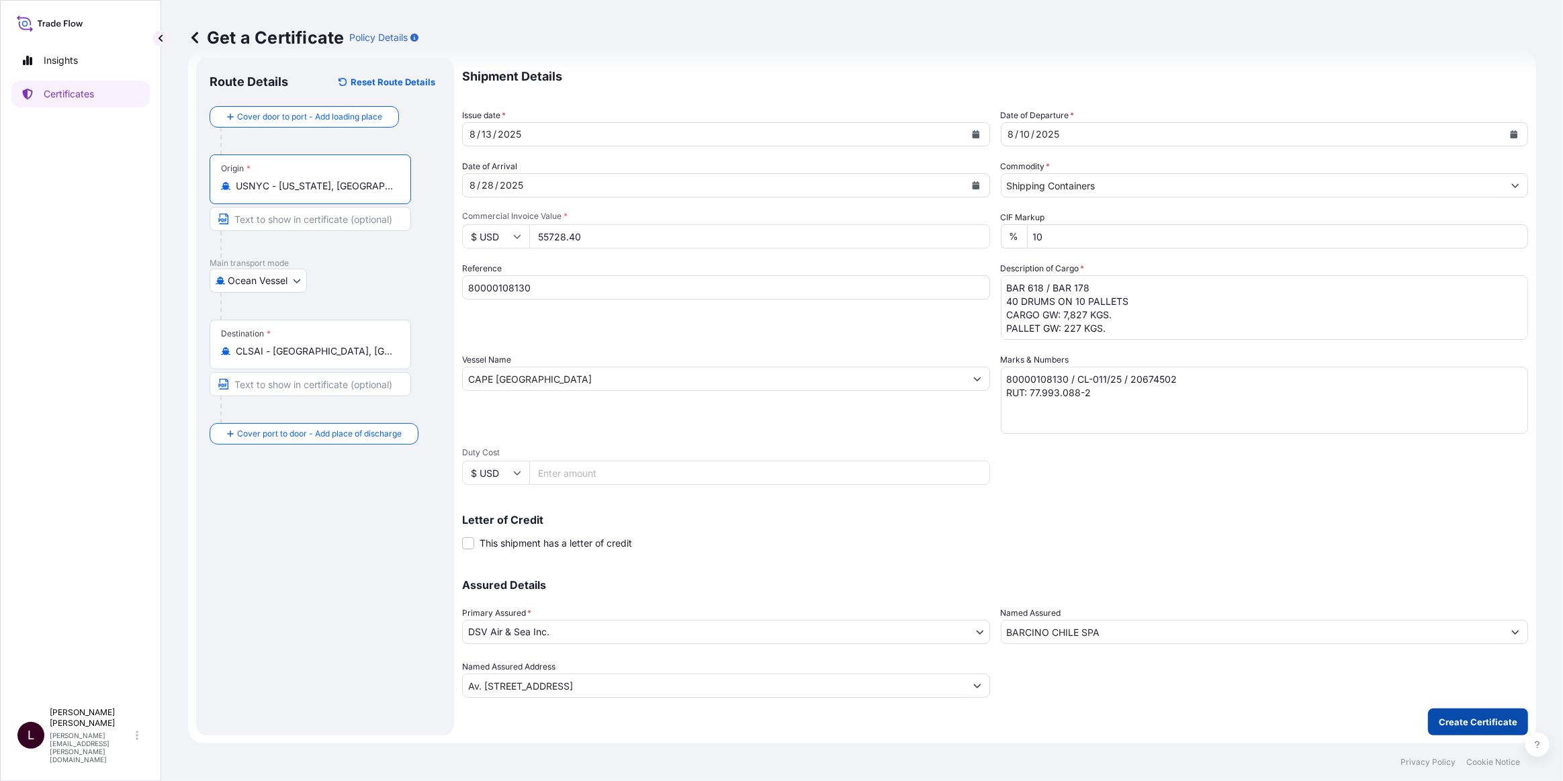
type input "USNYC - New York, United States"
click at [1490, 728] on p "Create Certificate" at bounding box center [1478, 721] width 79 height 13
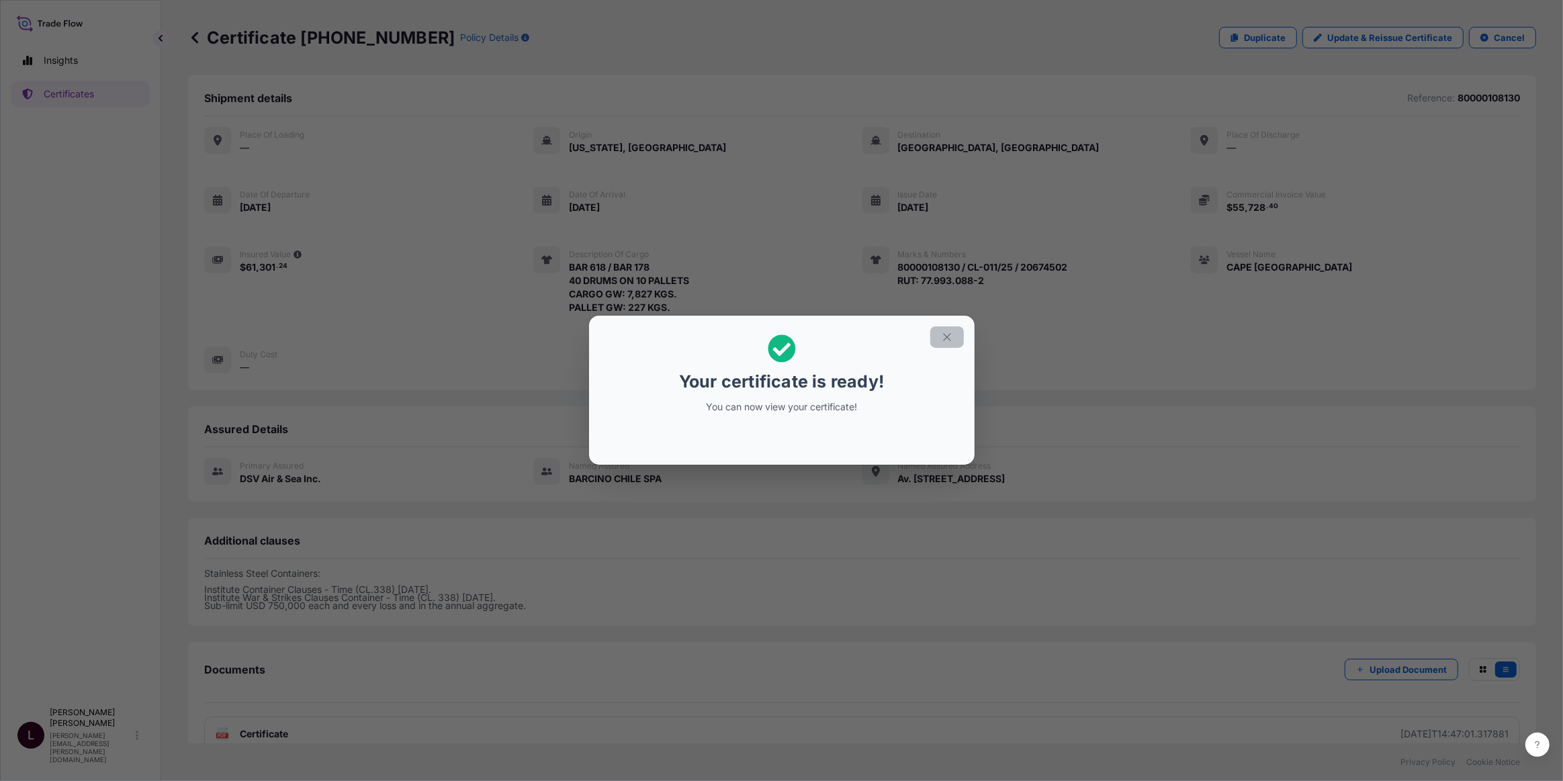
click at [942, 336] on icon "button" at bounding box center [947, 337] width 12 height 12
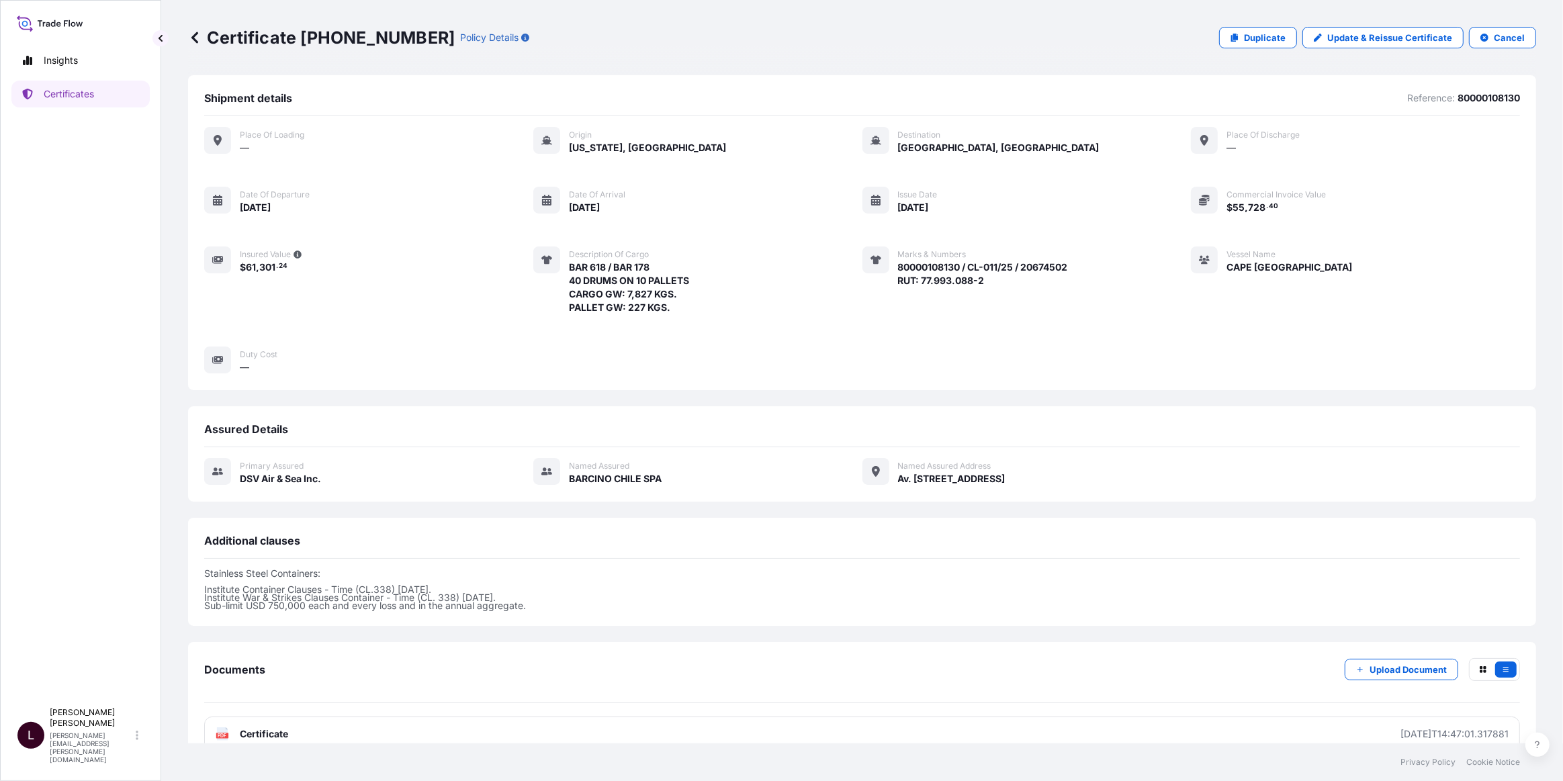
scroll to position [24, 0]
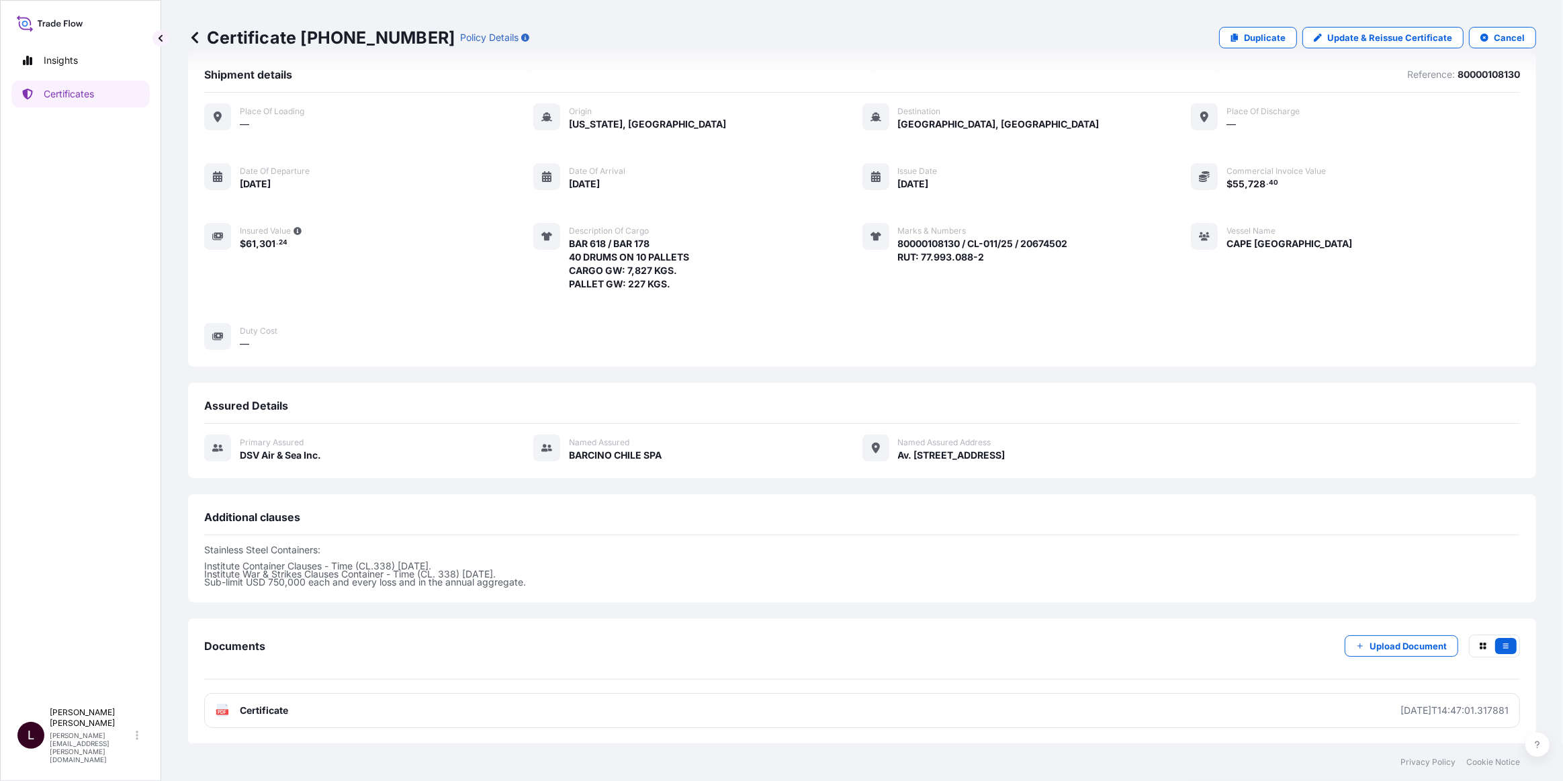
drag, startPoint x: 1322, startPoint y: 700, endPoint x: 1218, endPoint y: 641, distance: 120.0
click at [1218, 641] on div "Documents Upload Document" at bounding box center [862, 657] width 1316 height 45
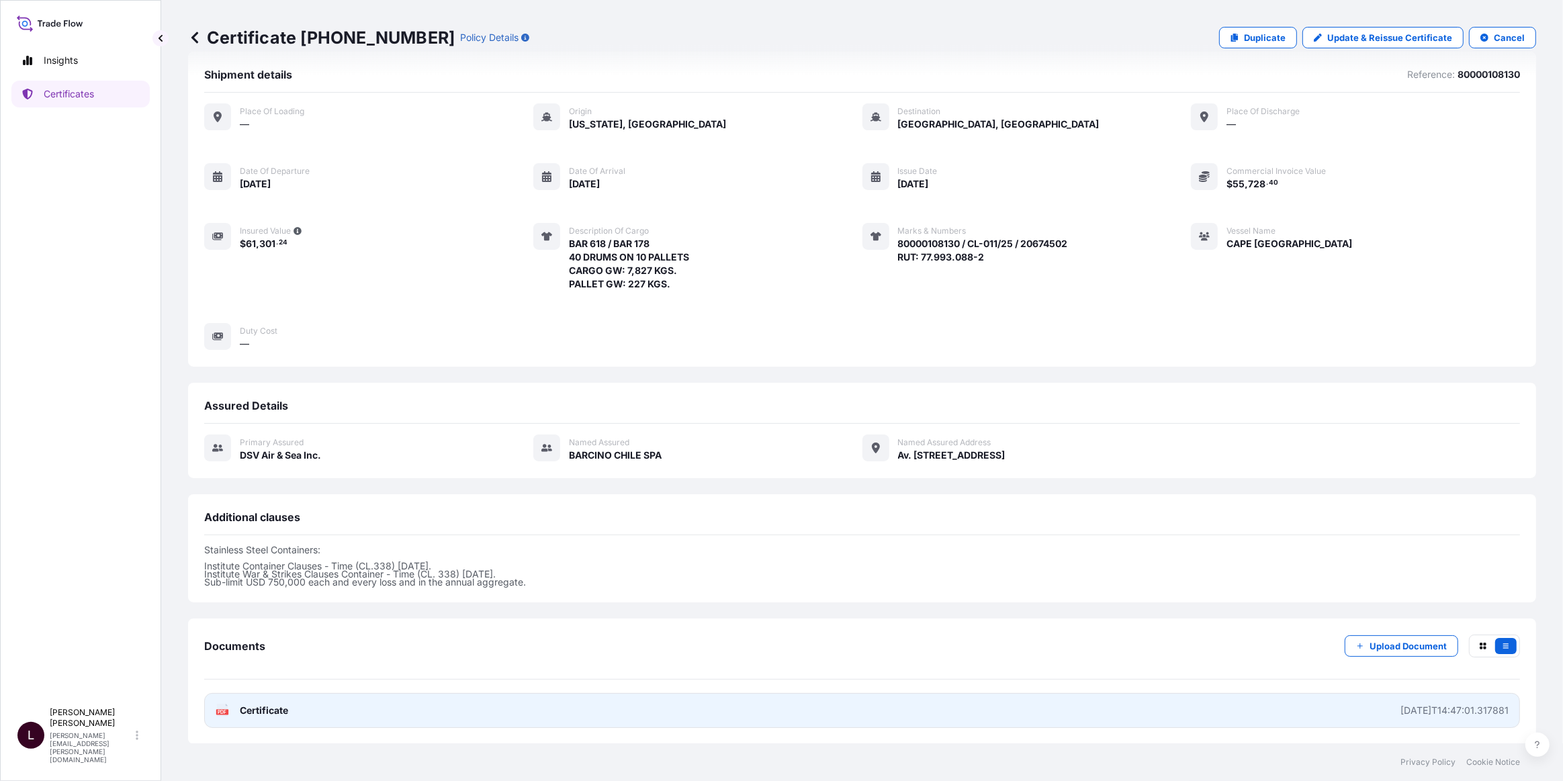
click at [598, 699] on link "PDF Certificate 2025-08-13T14:47:01.317881" at bounding box center [862, 710] width 1316 height 35
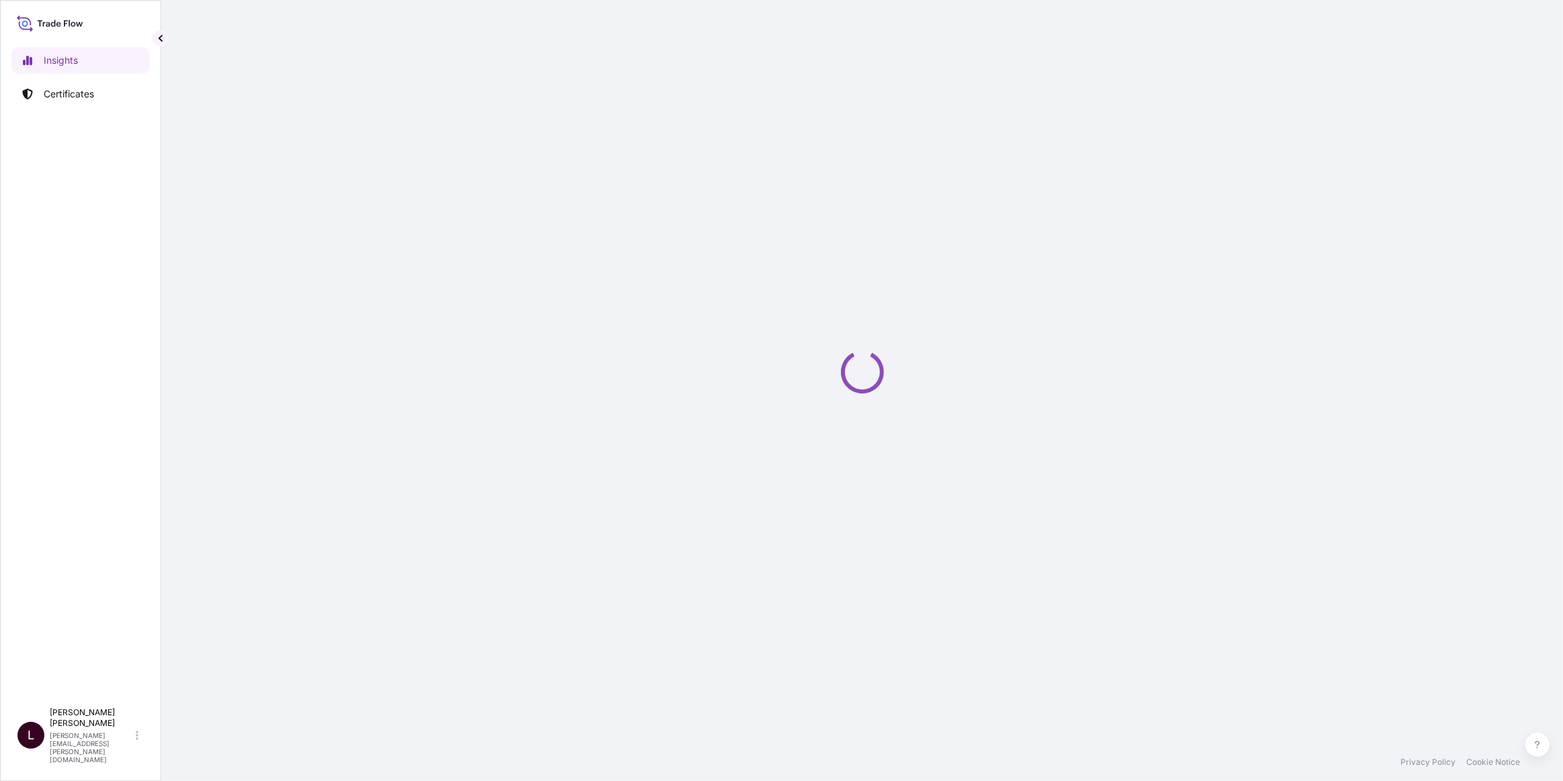
select select "2025"
